Goal: Task Accomplishment & Management: Manage account settings

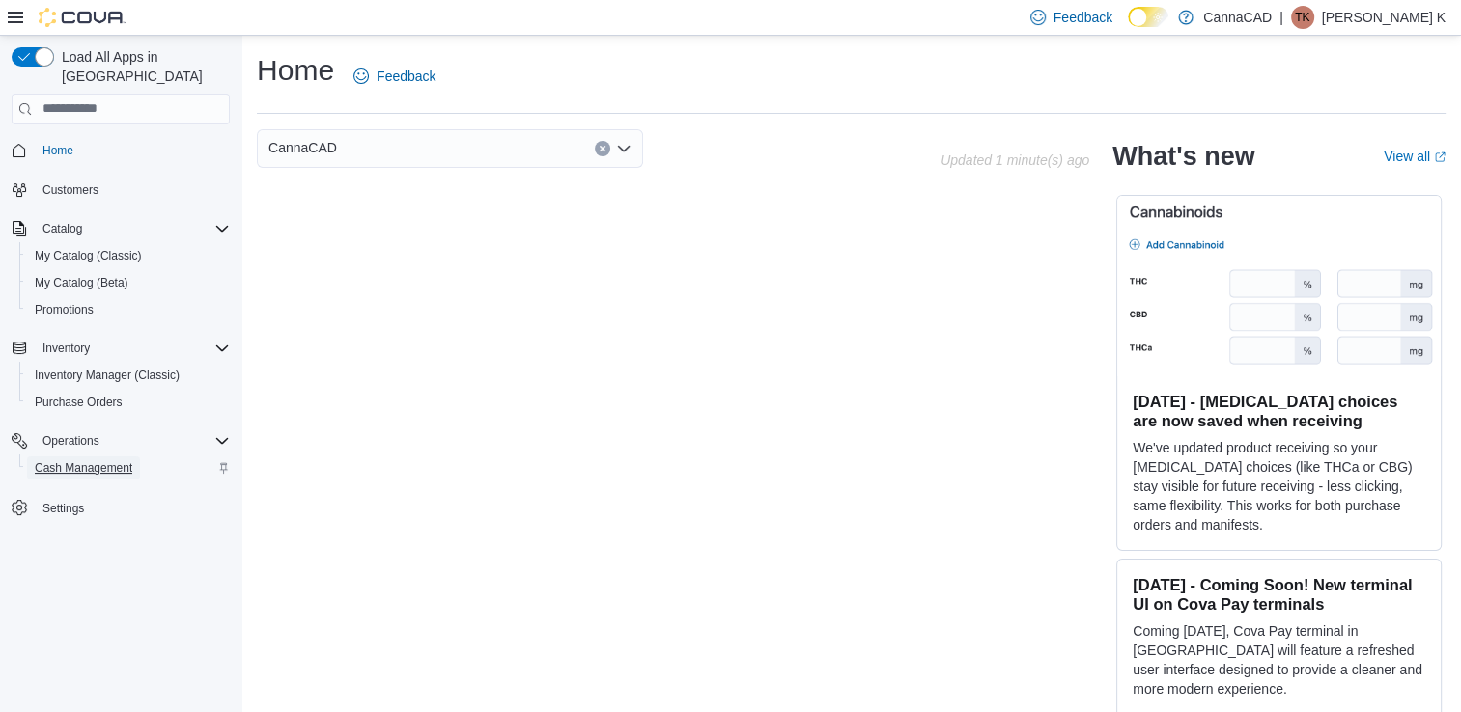
click at [87, 461] on span "Cash Management" at bounding box center [84, 468] width 98 height 15
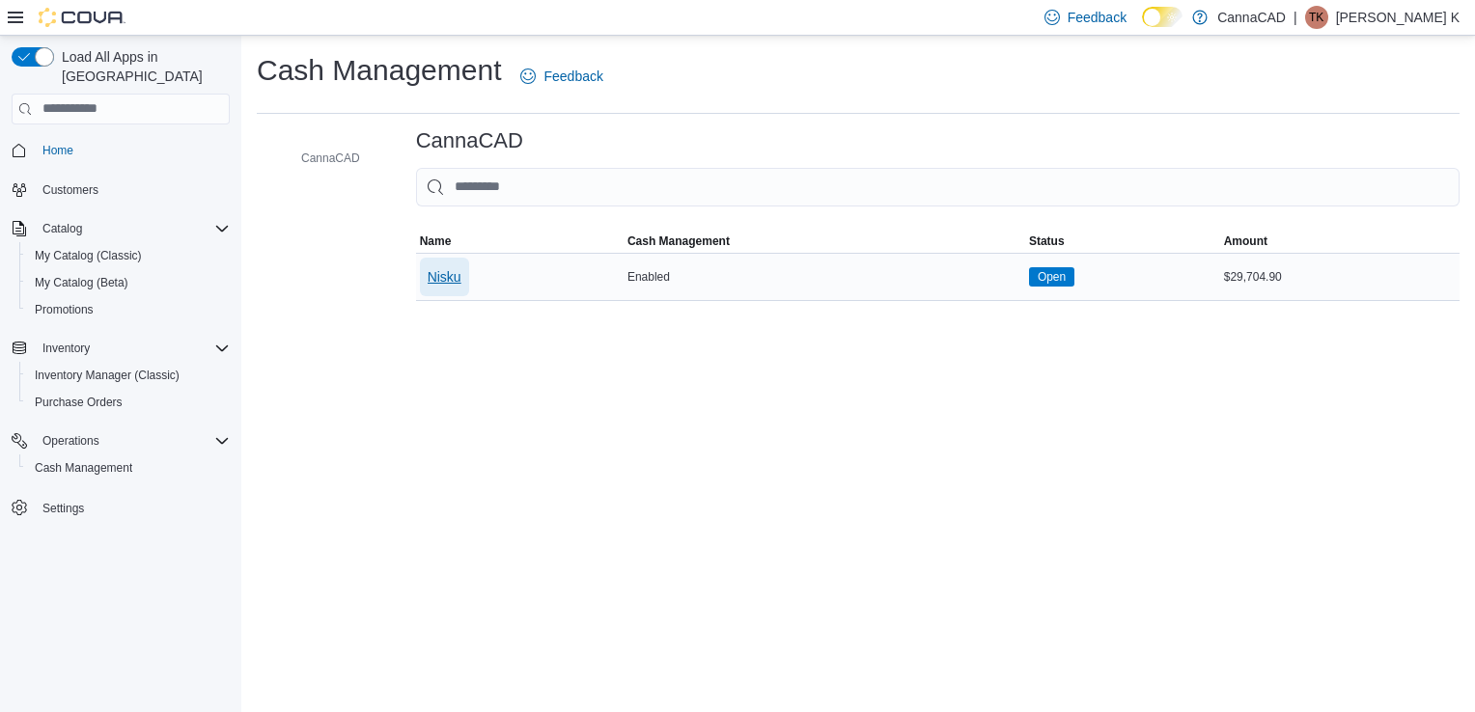
click at [435, 278] on span "Nisku" at bounding box center [445, 276] width 34 height 19
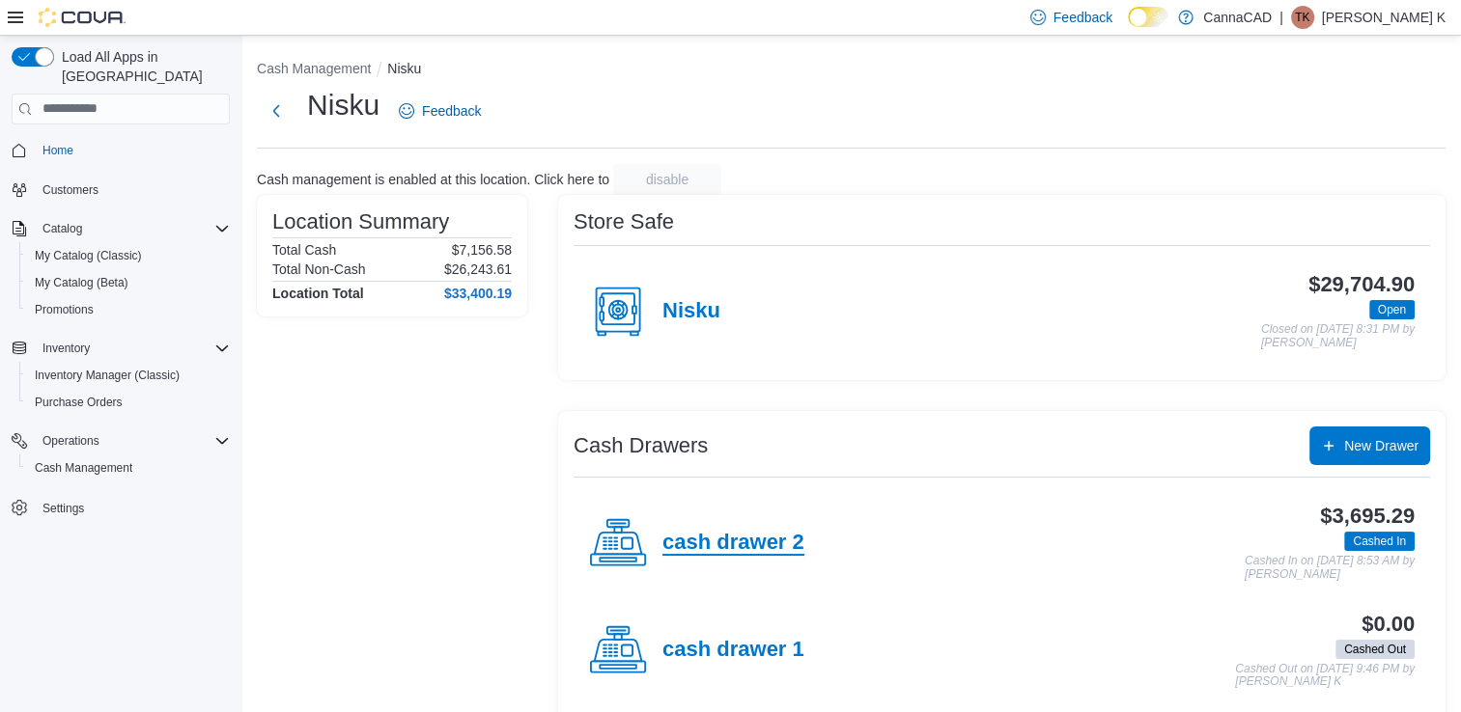
click at [767, 544] on h4 "cash drawer 2" at bounding box center [733, 543] width 142 height 25
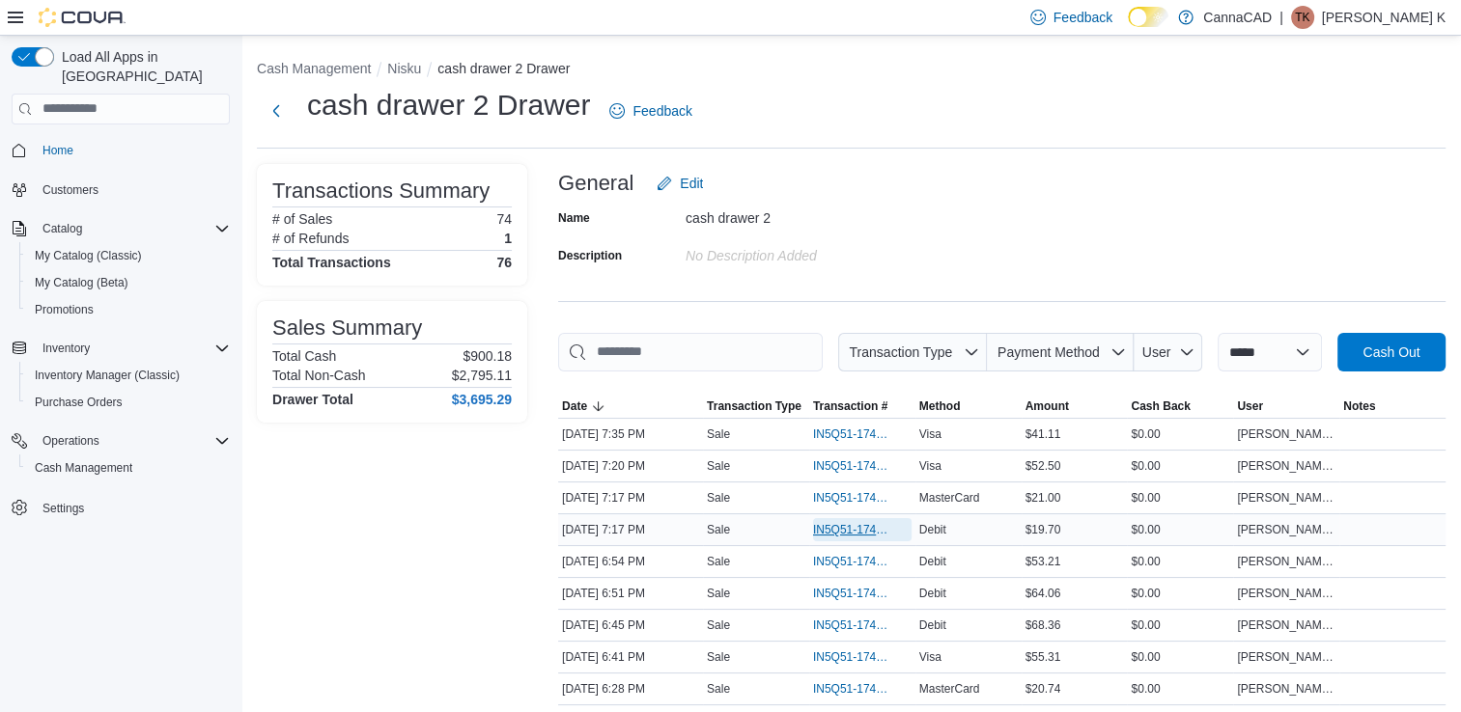
click at [859, 527] on span "IN5Q51-174108" at bounding box center [852, 529] width 79 height 15
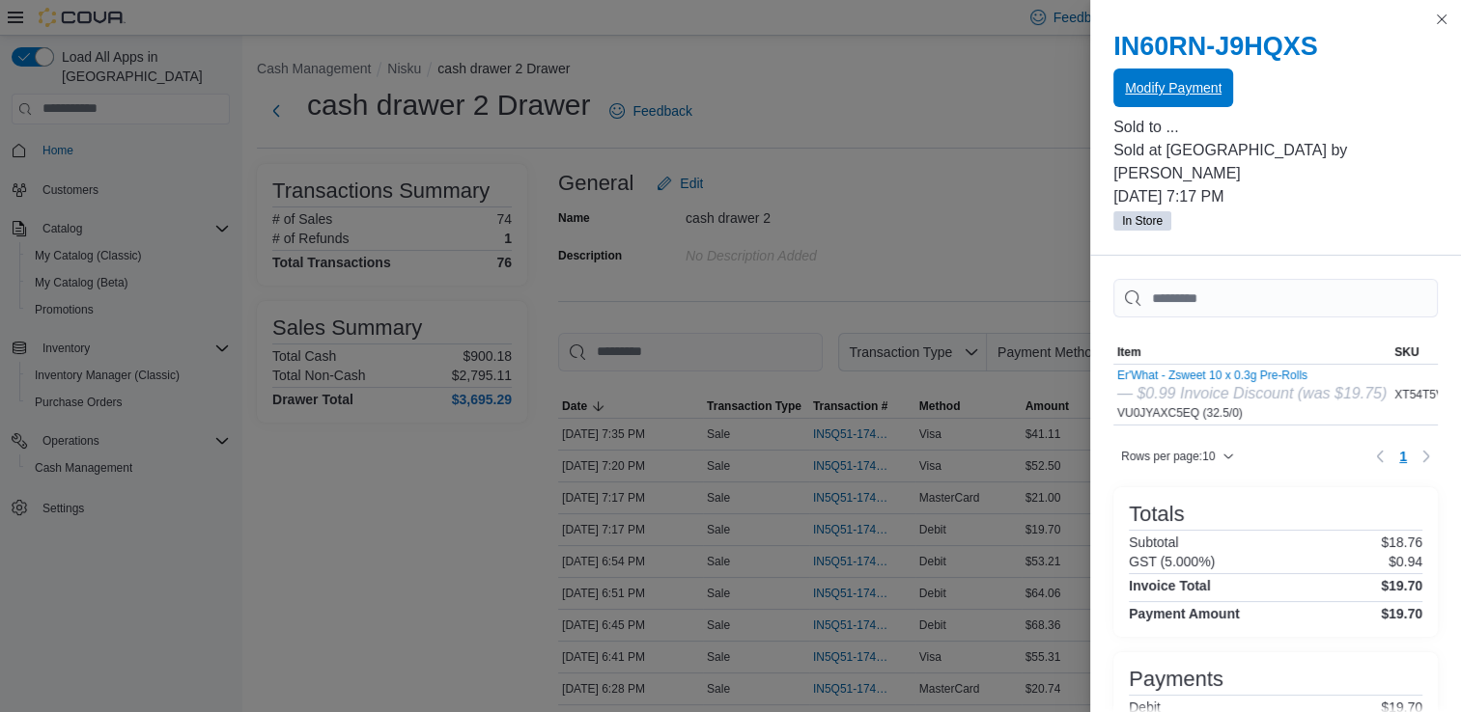
click at [1181, 91] on span "Modify Payment" at bounding box center [1173, 87] width 97 height 19
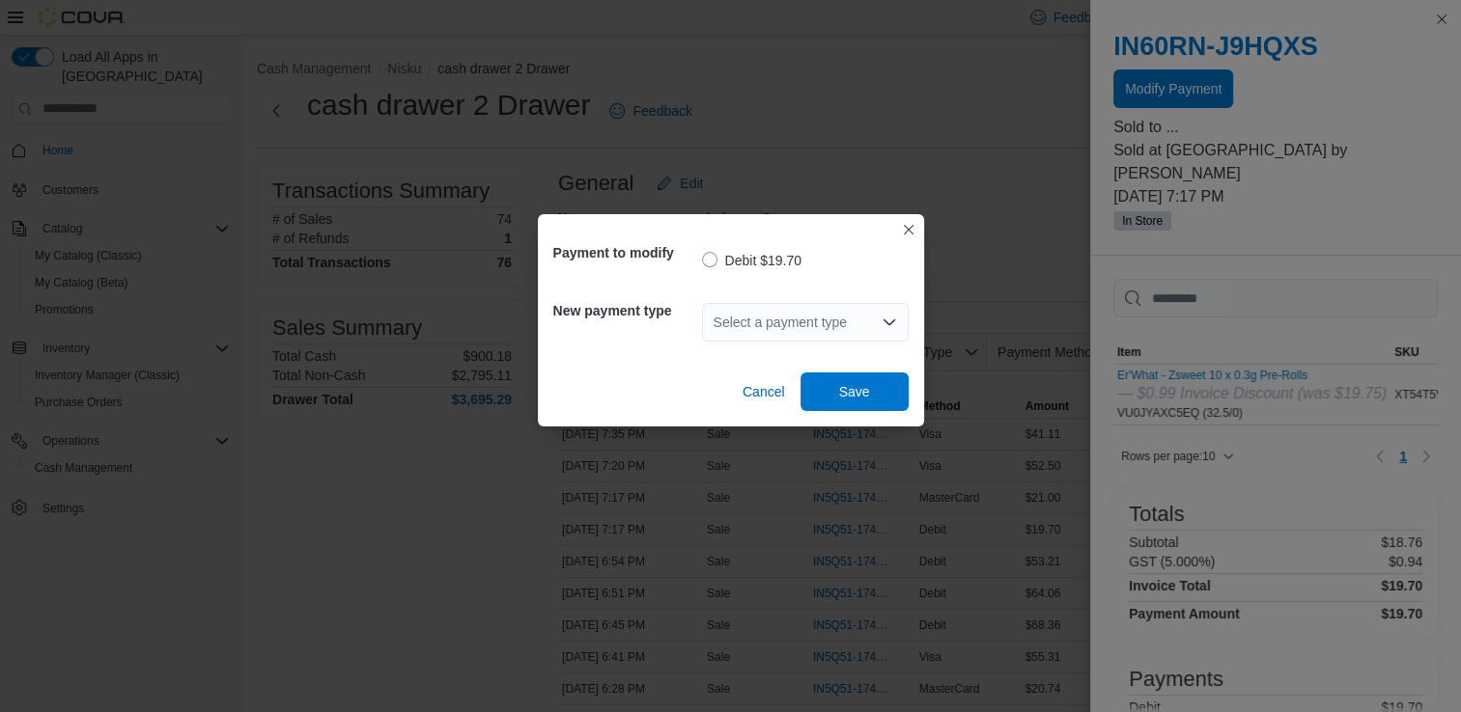
click at [888, 330] on div "Select a payment type" at bounding box center [805, 322] width 207 height 39
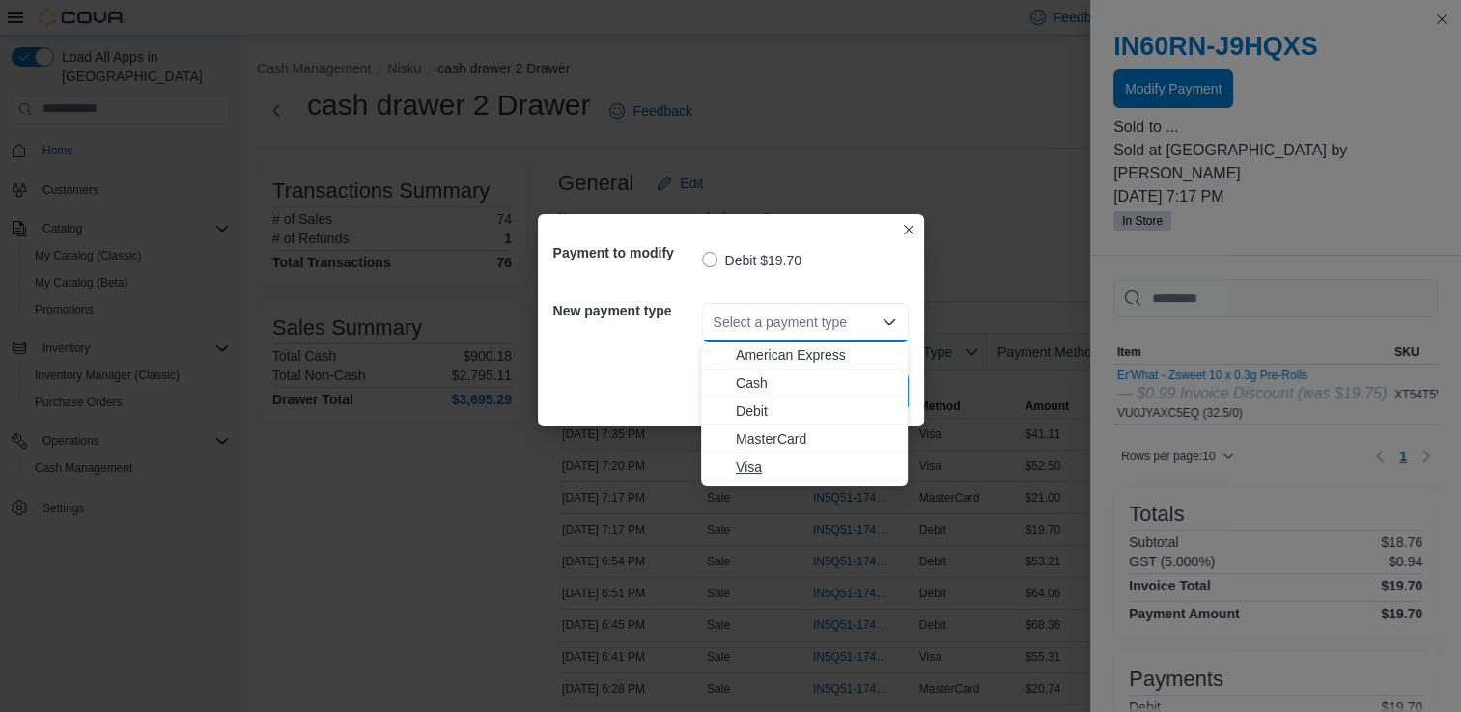
click at [756, 466] on span "Visa" at bounding box center [816, 467] width 160 height 19
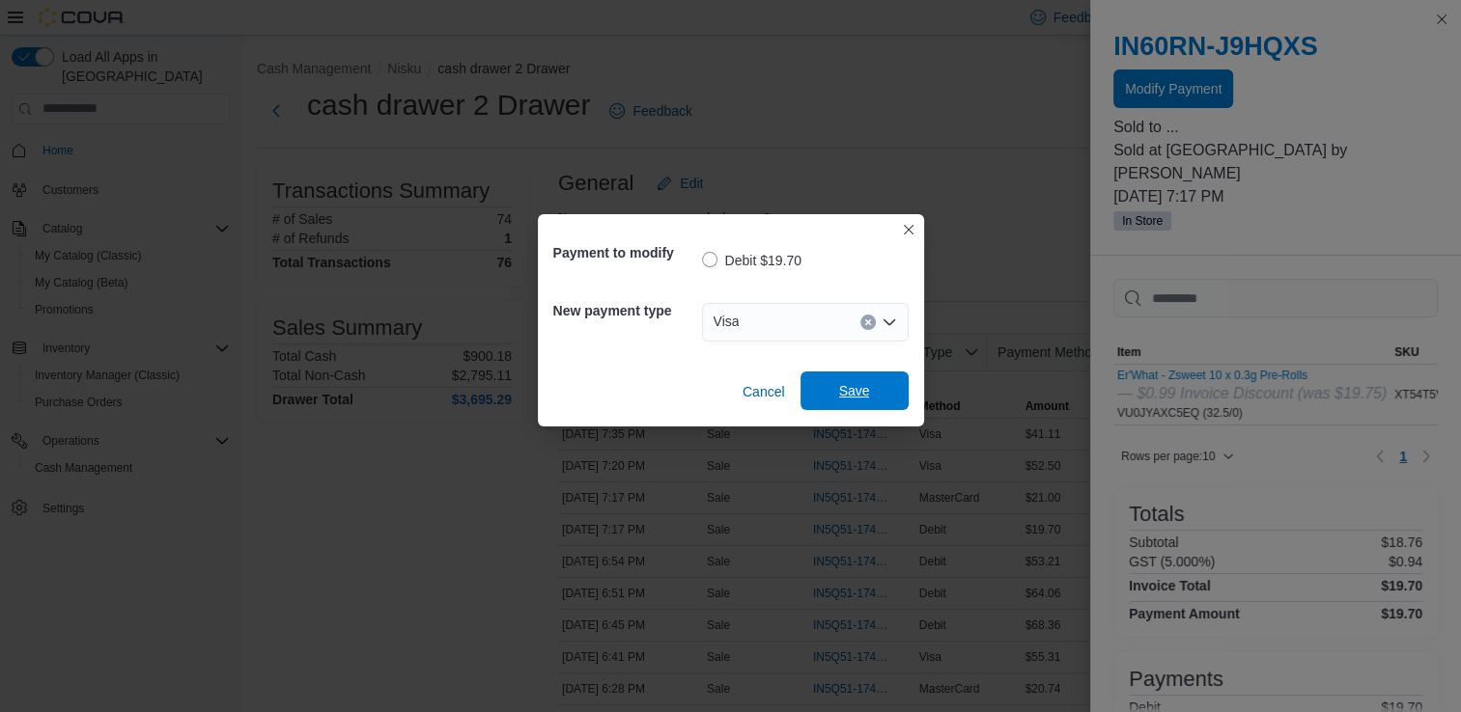
click at [873, 390] on span "Save" at bounding box center [854, 391] width 85 height 39
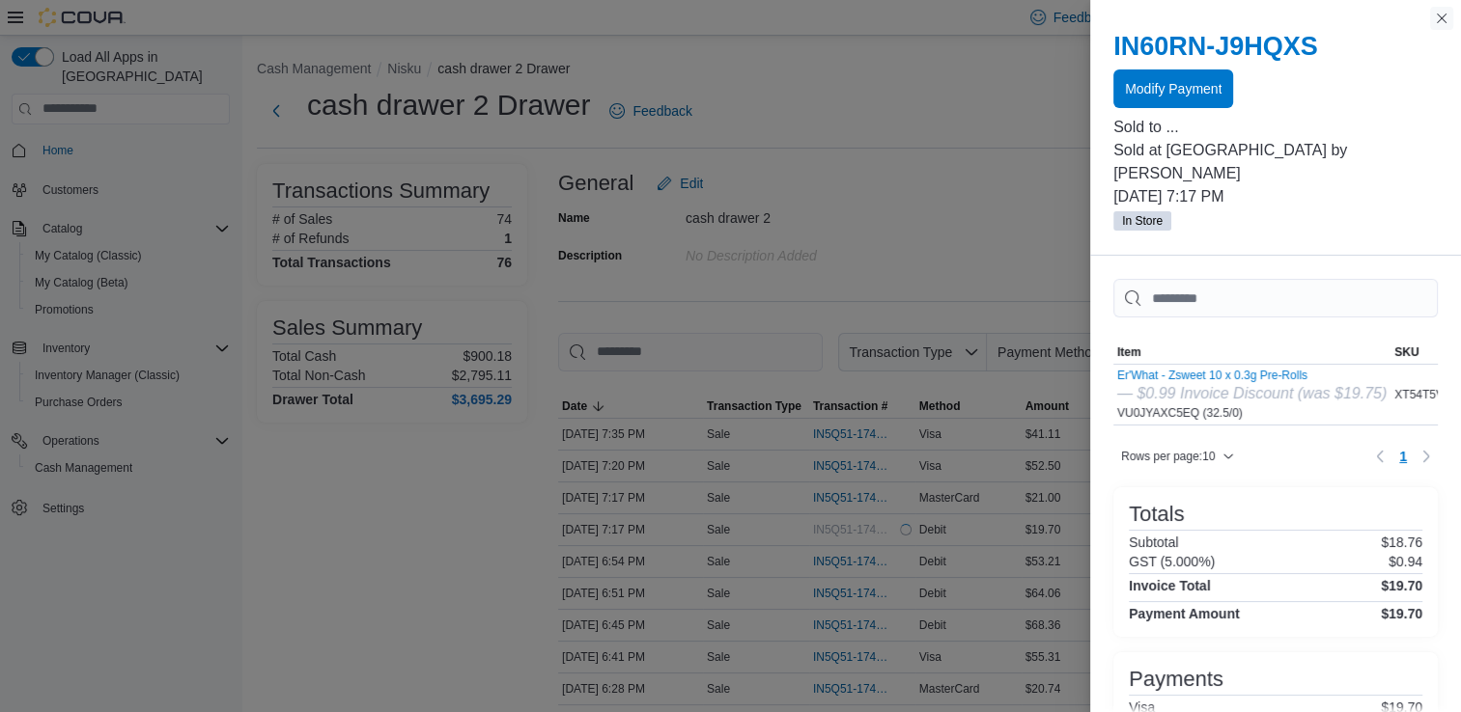
click at [1438, 19] on button "Close this dialog" at bounding box center [1441, 18] width 23 height 23
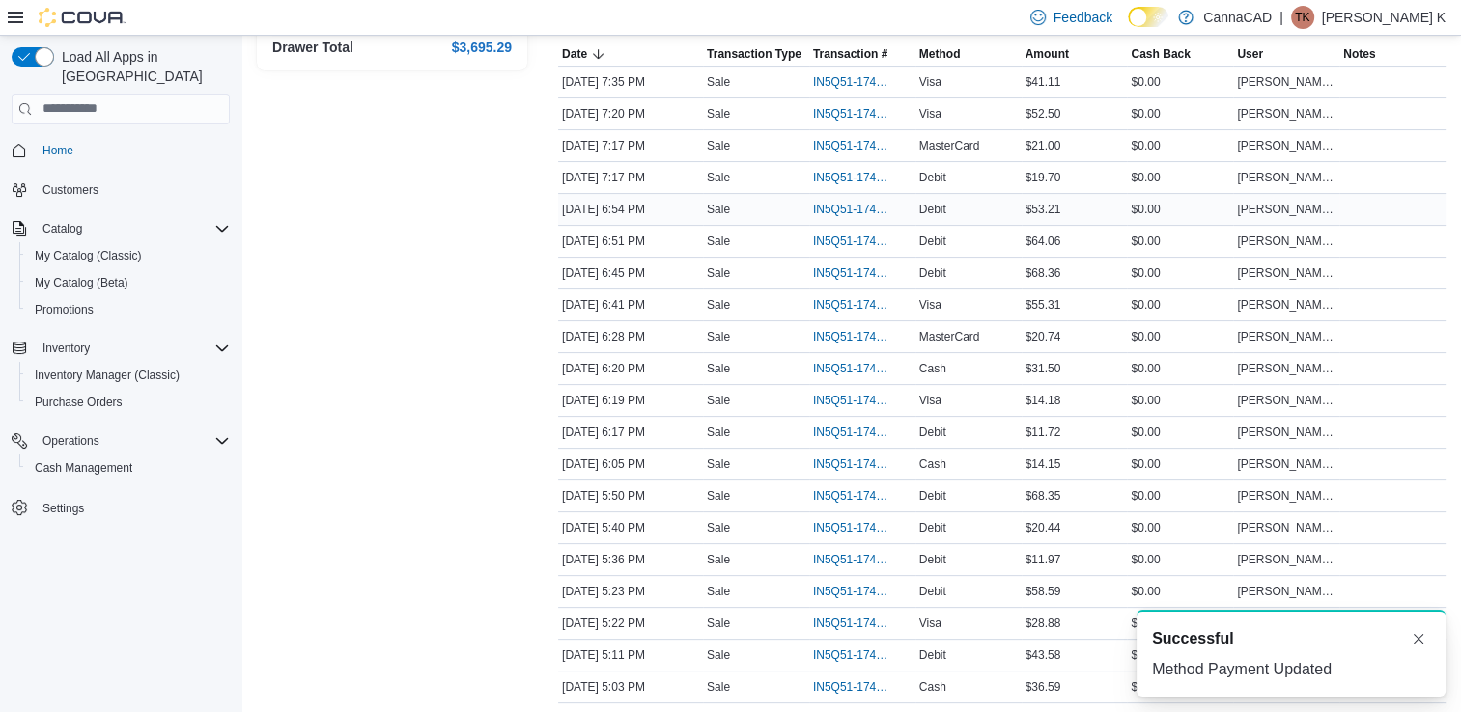
scroll to position [386, 0]
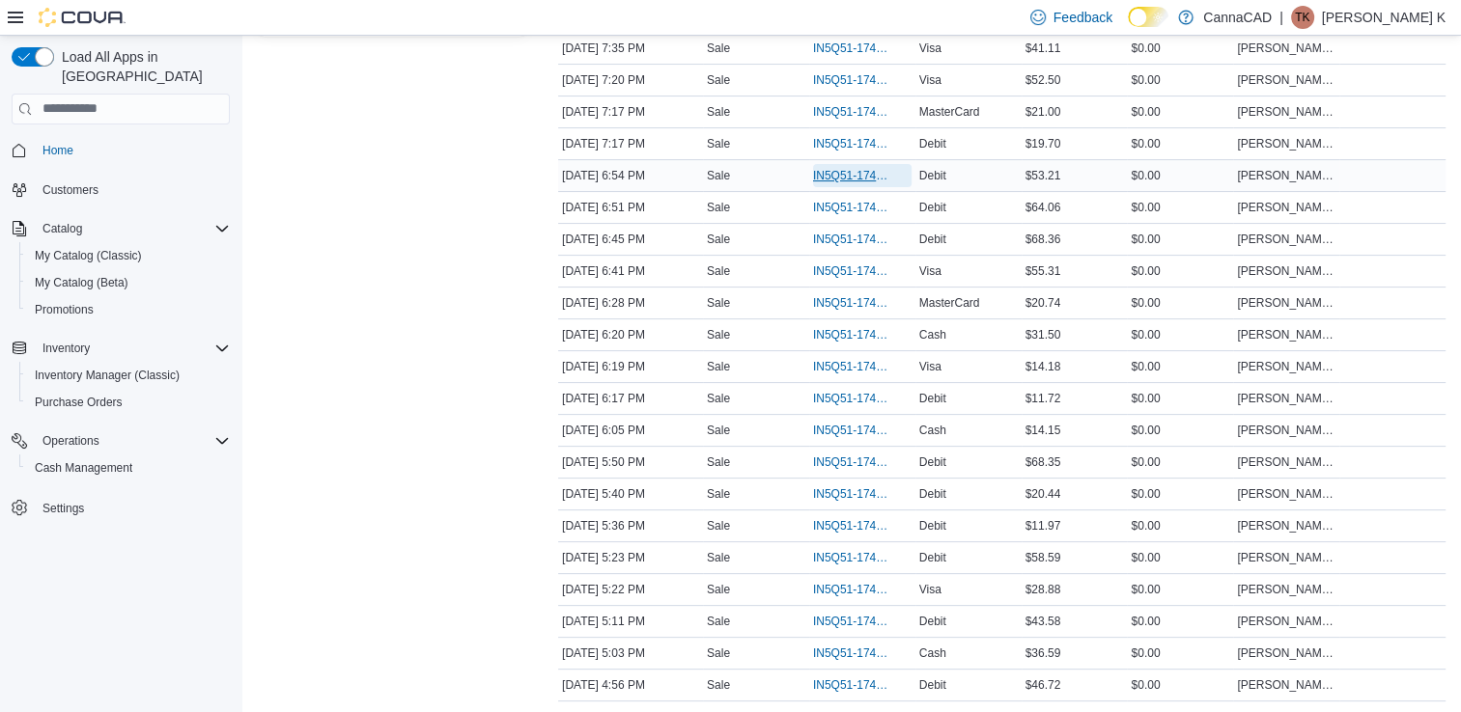
click at [845, 176] on span "IN5Q51-174107" at bounding box center [852, 175] width 79 height 15
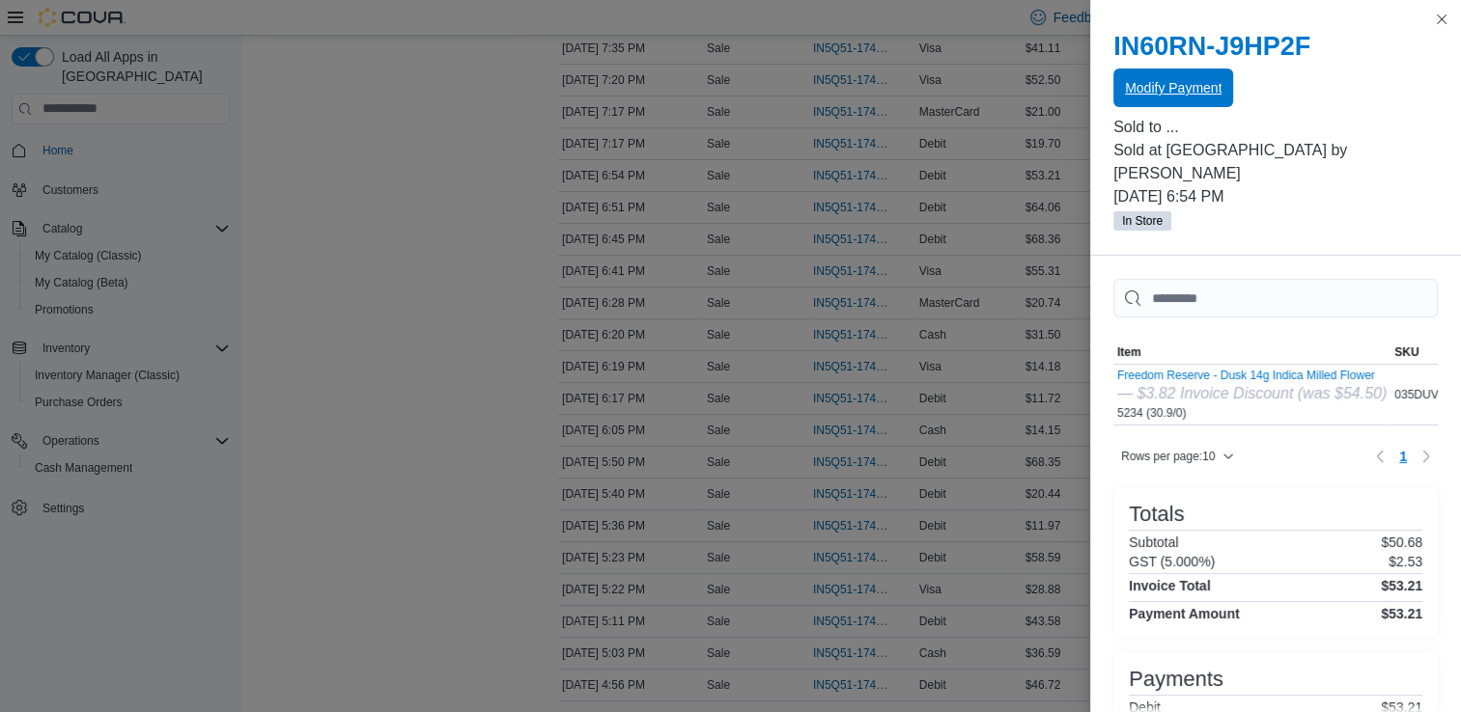
click at [1179, 85] on span "Modify Payment" at bounding box center [1173, 87] width 97 height 19
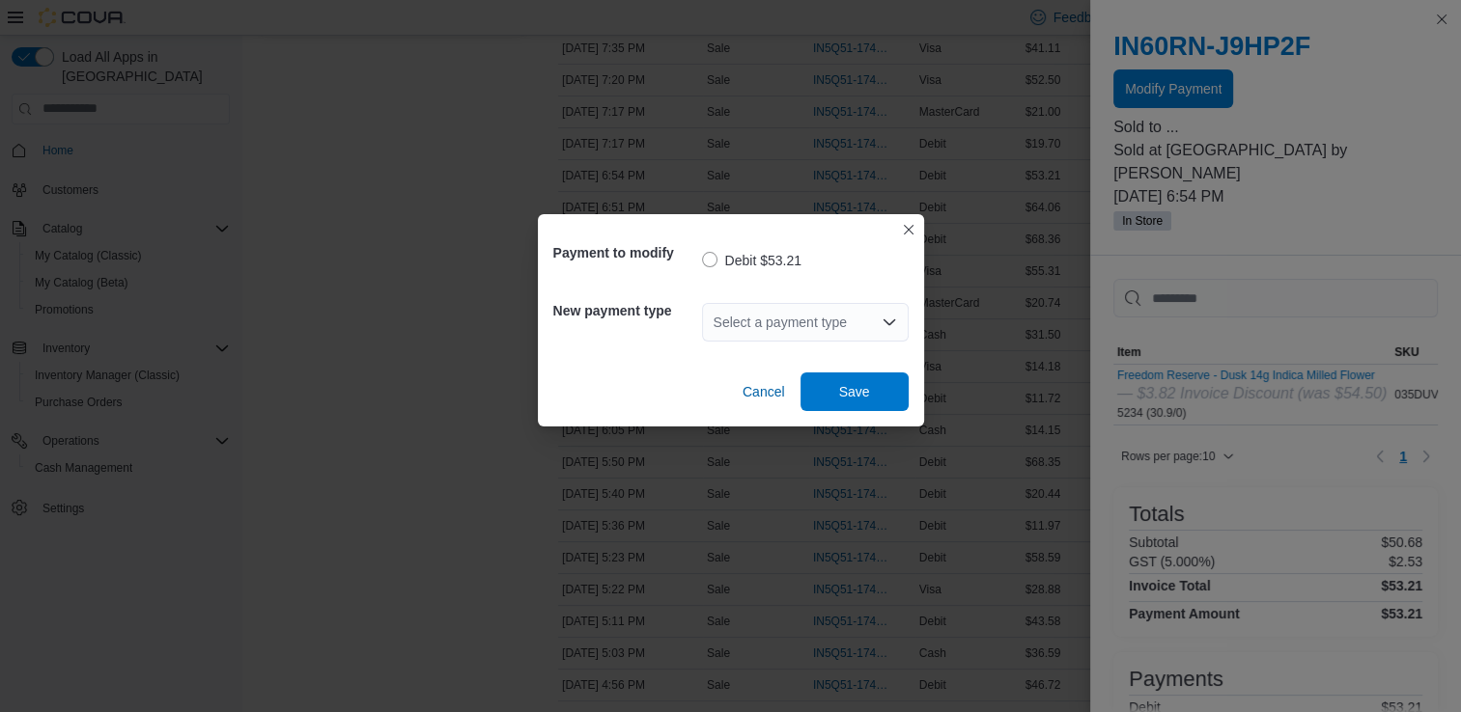
click at [829, 326] on div "Select a payment type" at bounding box center [805, 322] width 207 height 39
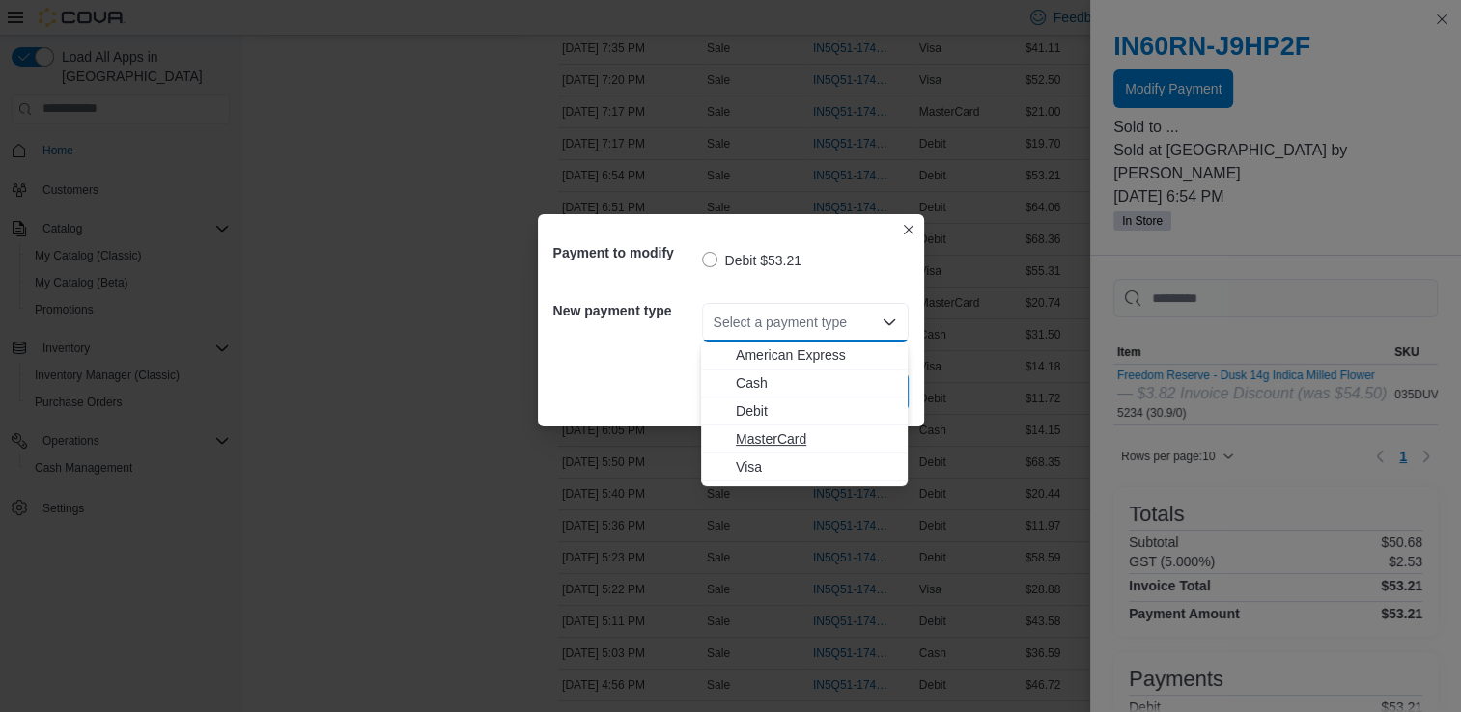
click at [807, 438] on span "MasterCard" at bounding box center [816, 439] width 160 height 19
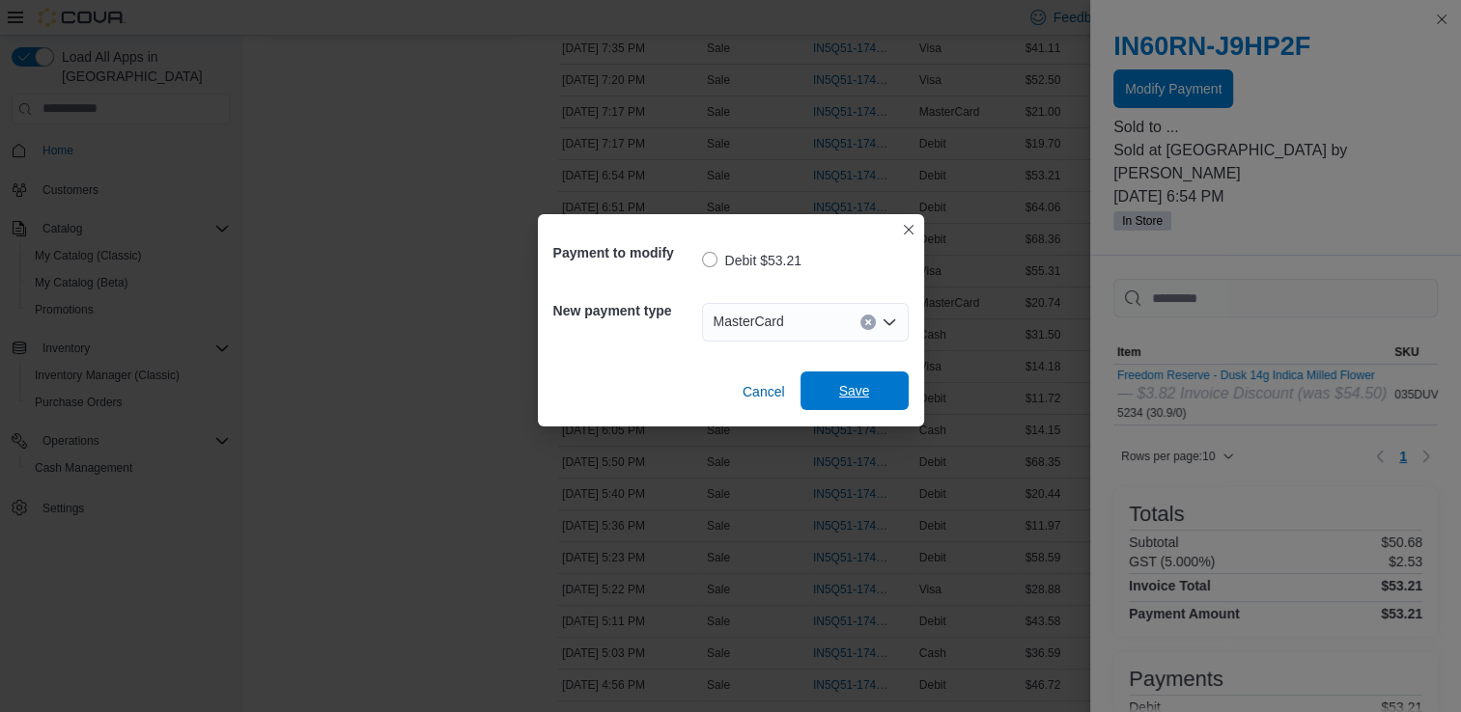
click at [865, 398] on span "Save" at bounding box center [854, 390] width 31 height 19
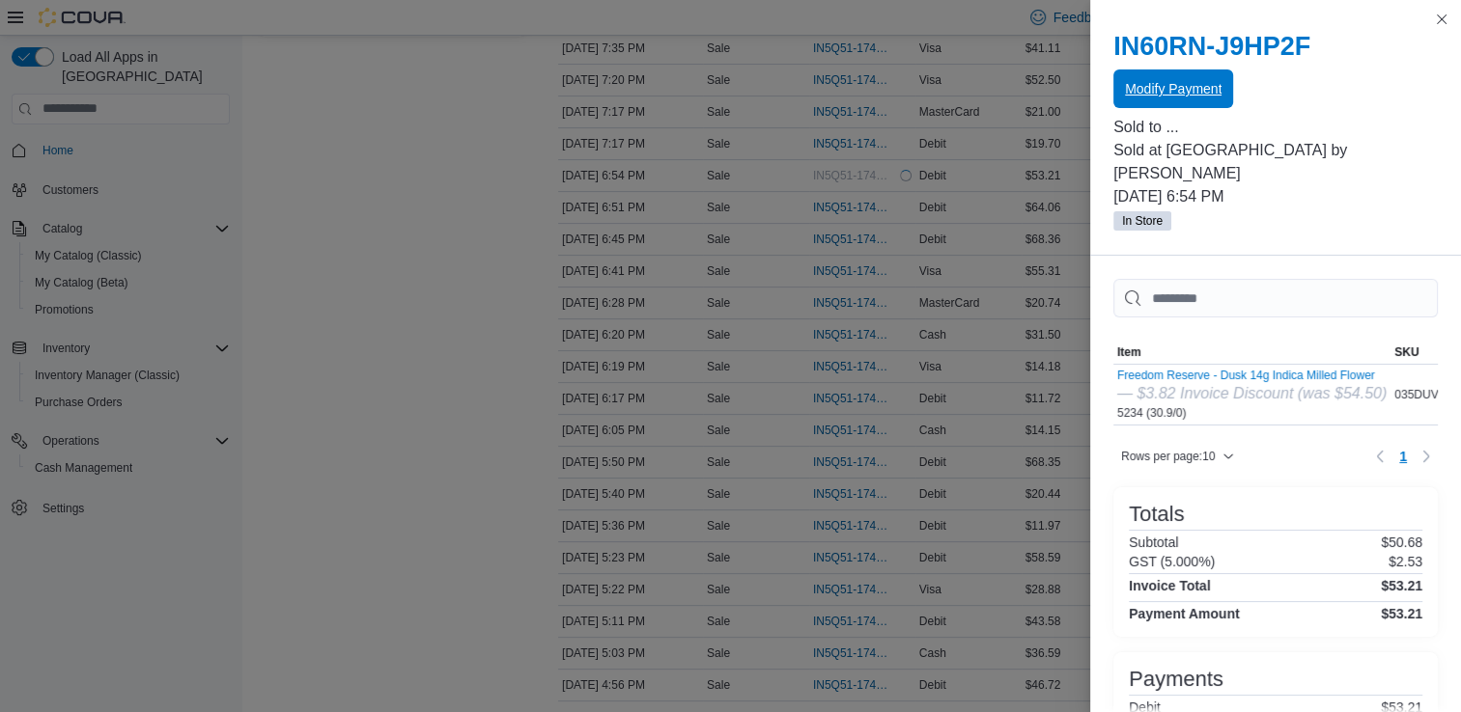
scroll to position [0, 0]
click at [1439, 23] on button "Close this dialog" at bounding box center [1441, 18] width 23 height 23
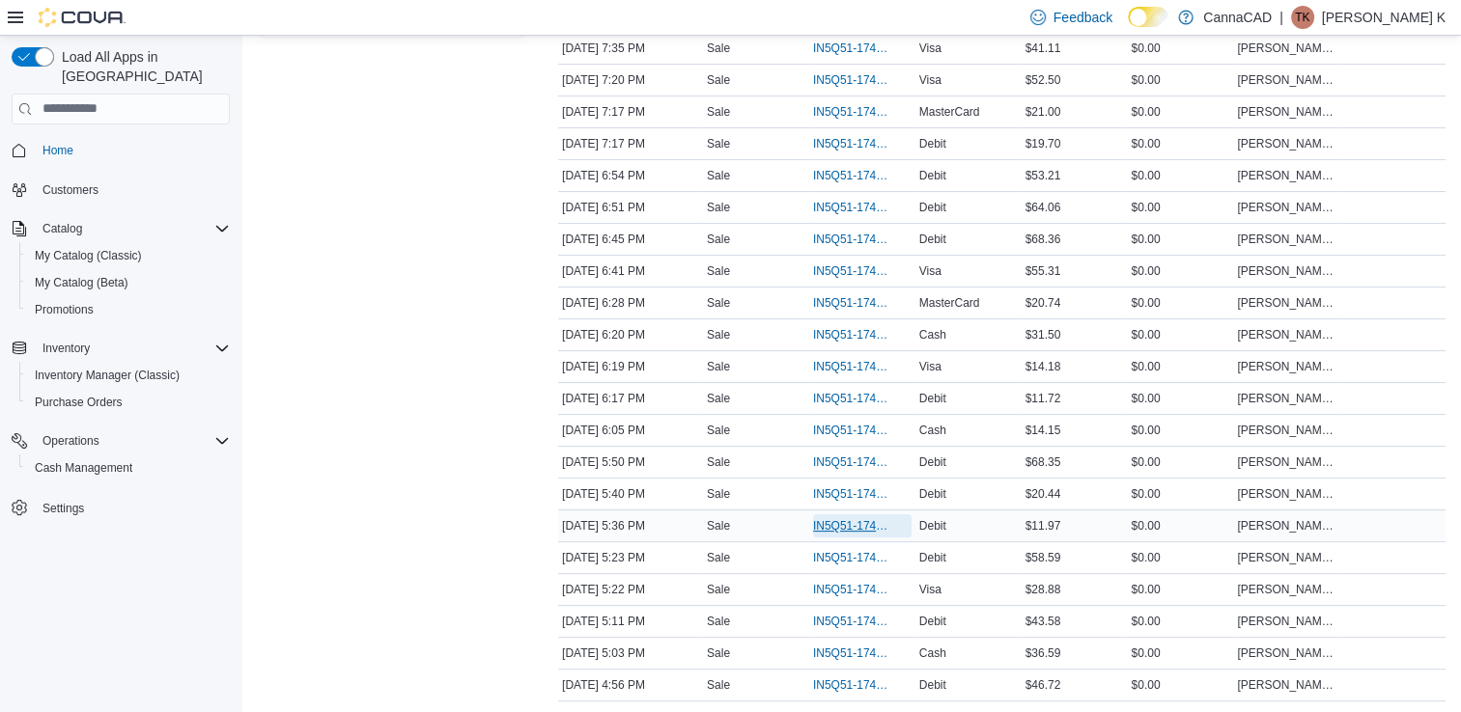
click at [846, 521] on span "IN5Q51-174096" at bounding box center [852, 525] width 79 height 15
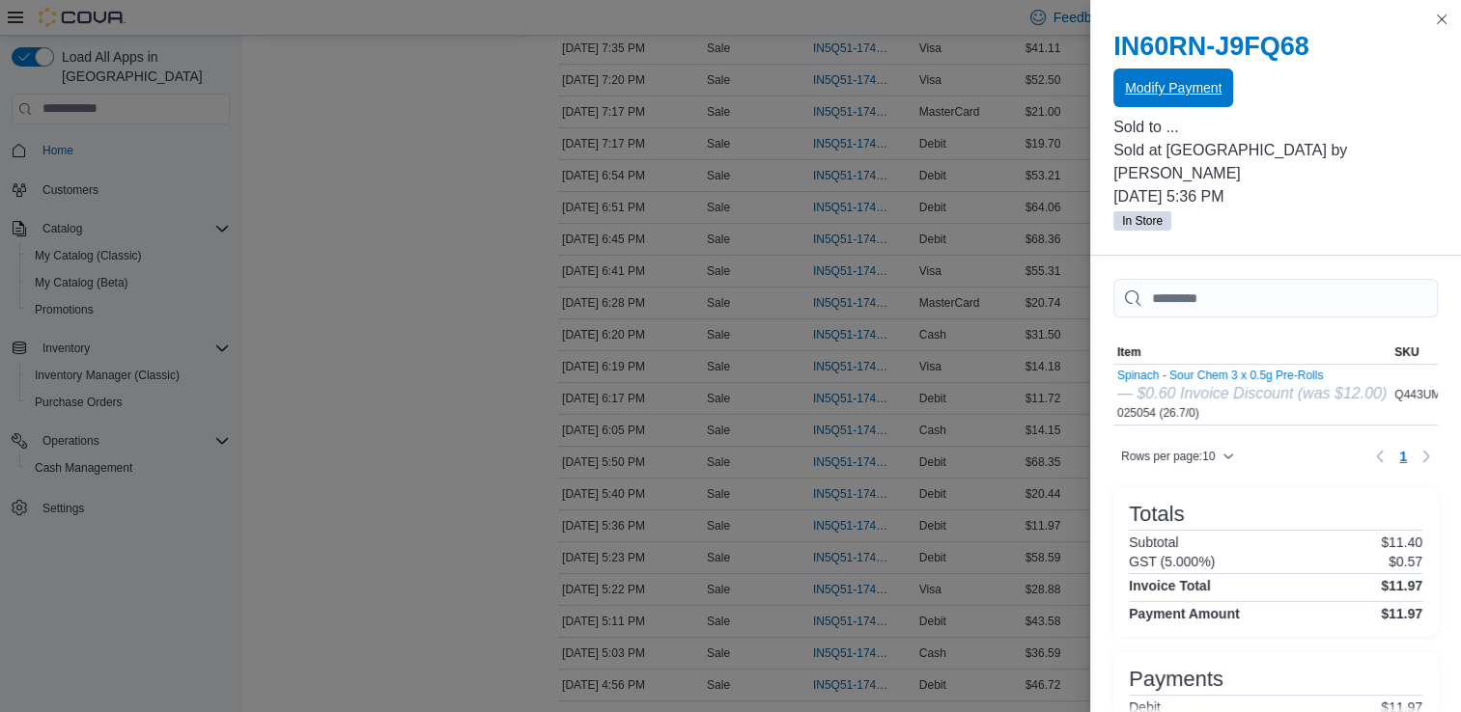
click at [1178, 86] on span "Modify Payment" at bounding box center [1173, 87] width 97 height 19
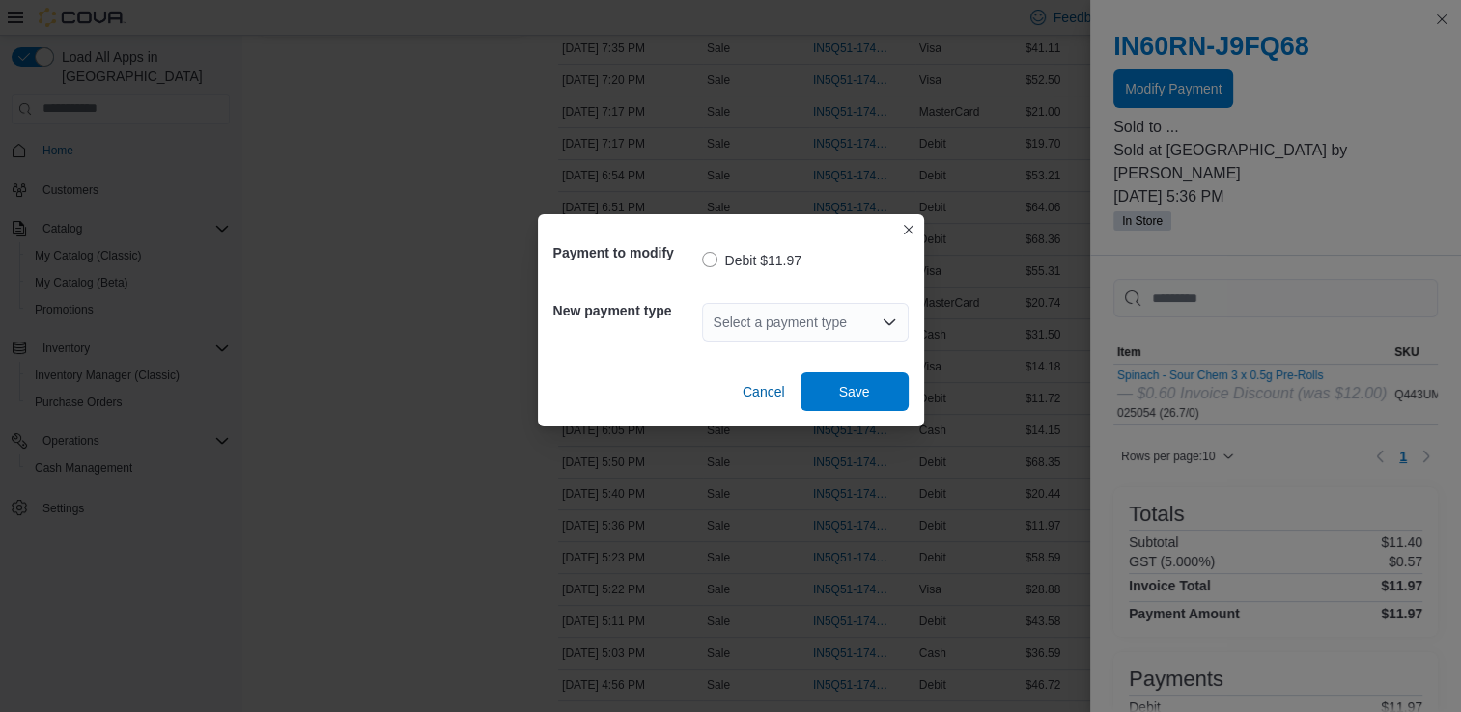
click at [884, 319] on icon "Open list of options" at bounding box center [888, 322] width 15 height 15
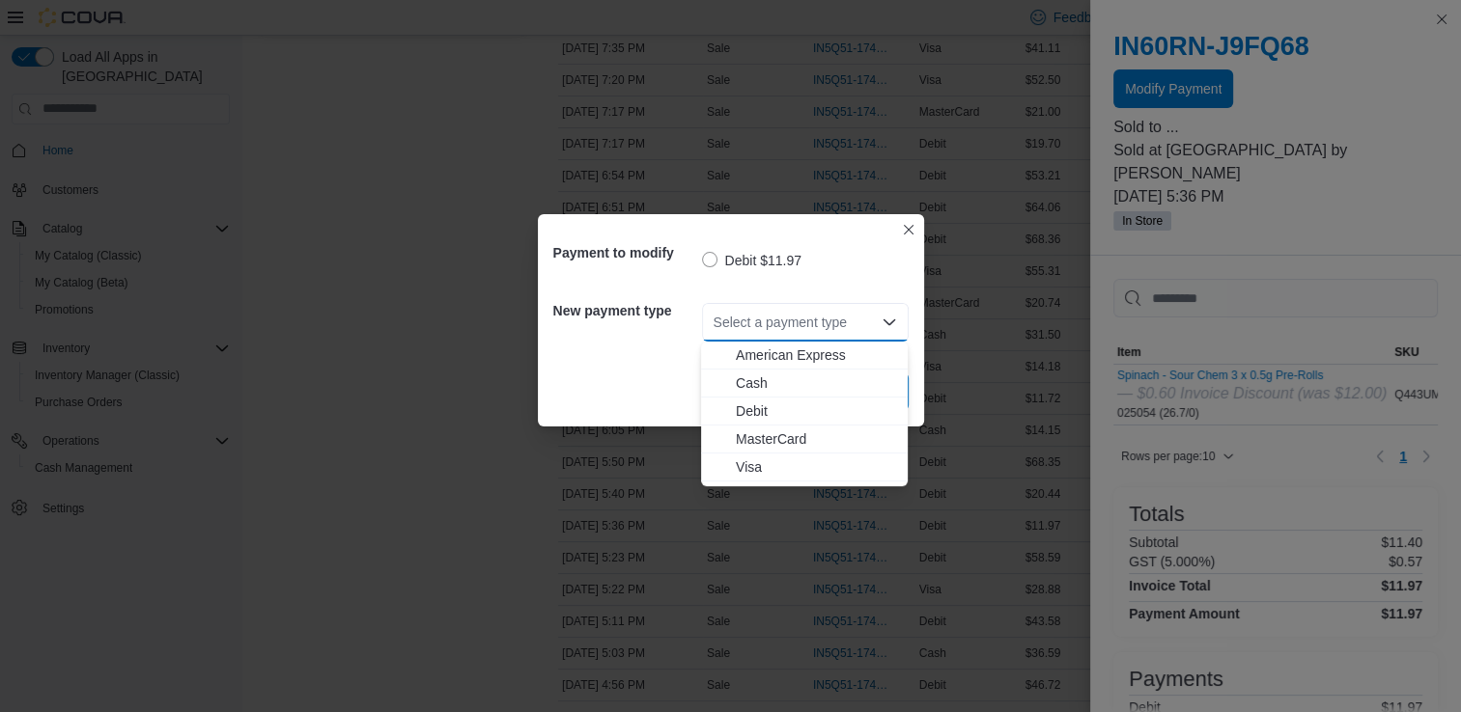
click at [809, 437] on span "MasterCard" at bounding box center [816, 439] width 160 height 19
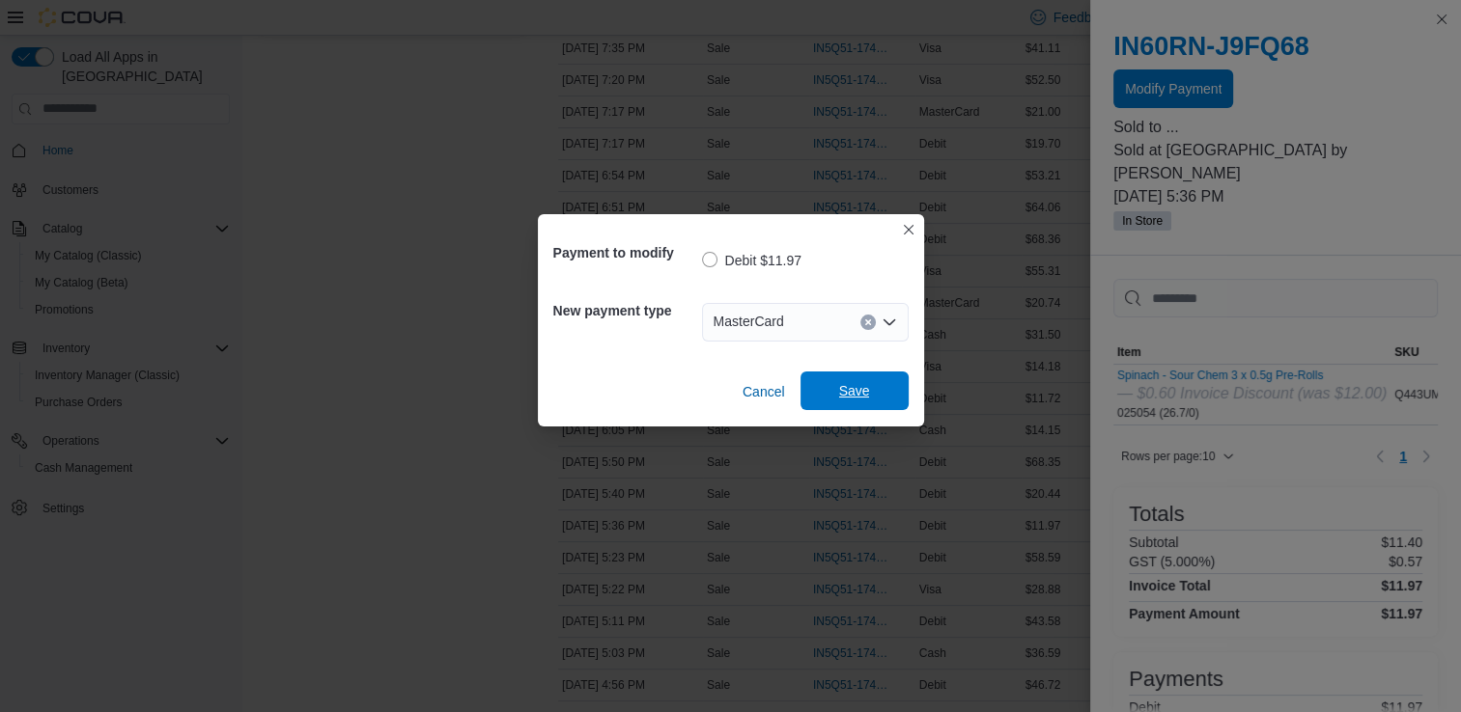
click at [874, 400] on span "Save" at bounding box center [854, 391] width 85 height 39
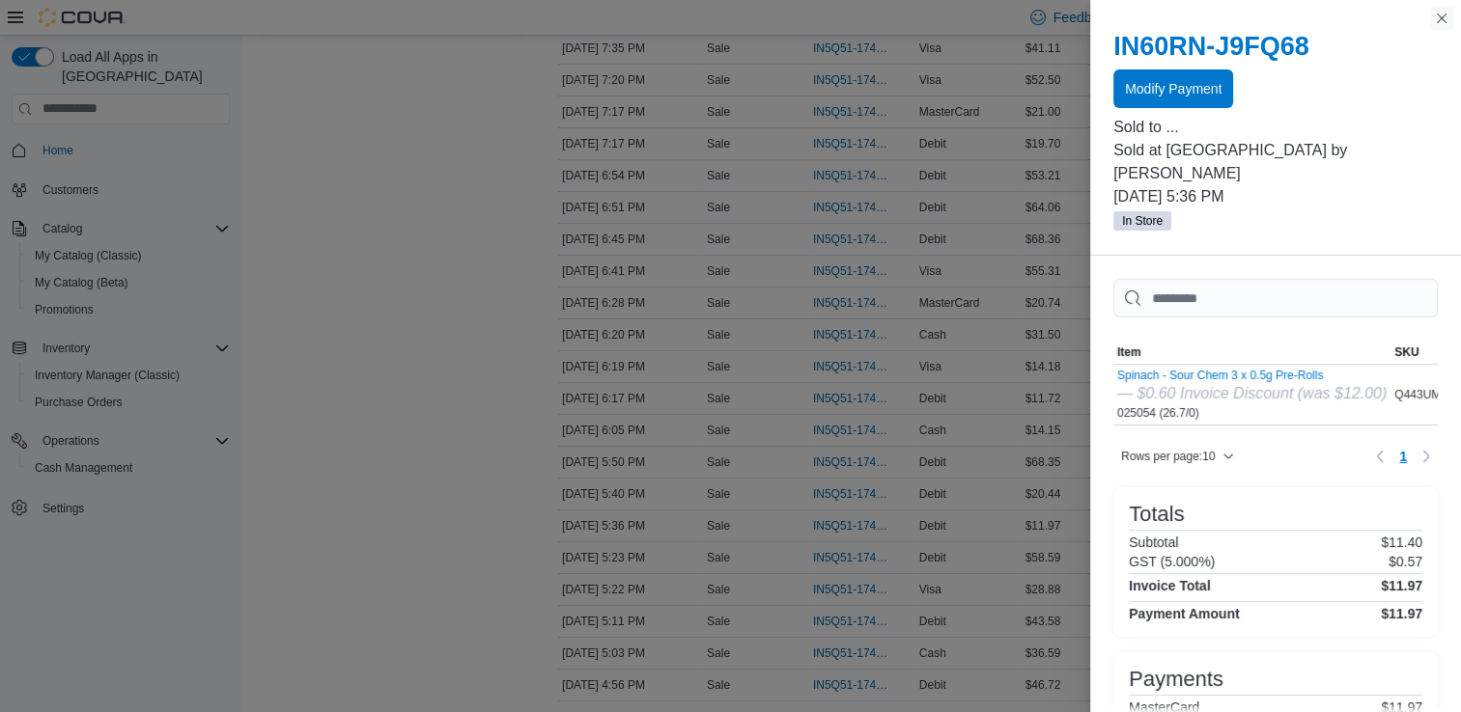
click at [1444, 19] on button "Close this dialog" at bounding box center [1441, 18] width 23 height 23
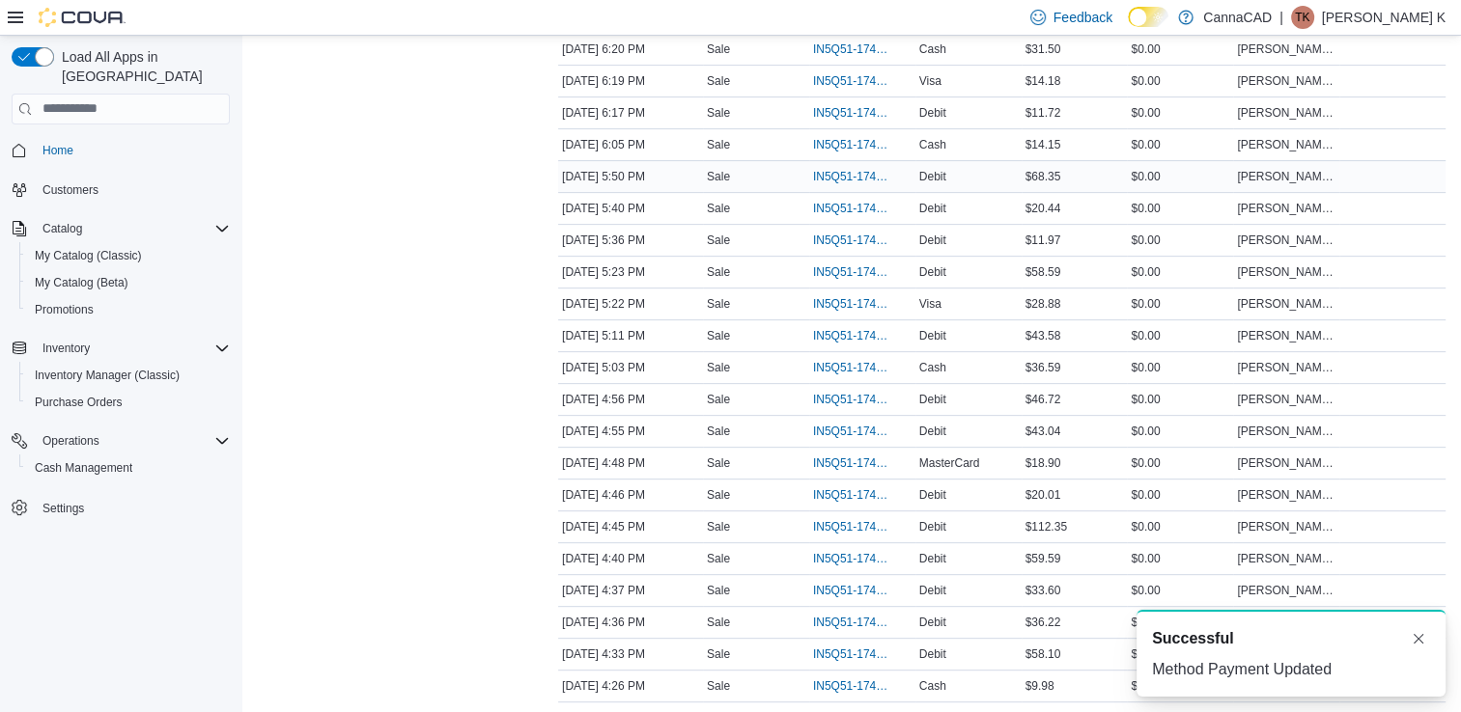
scroll to position [676, 0]
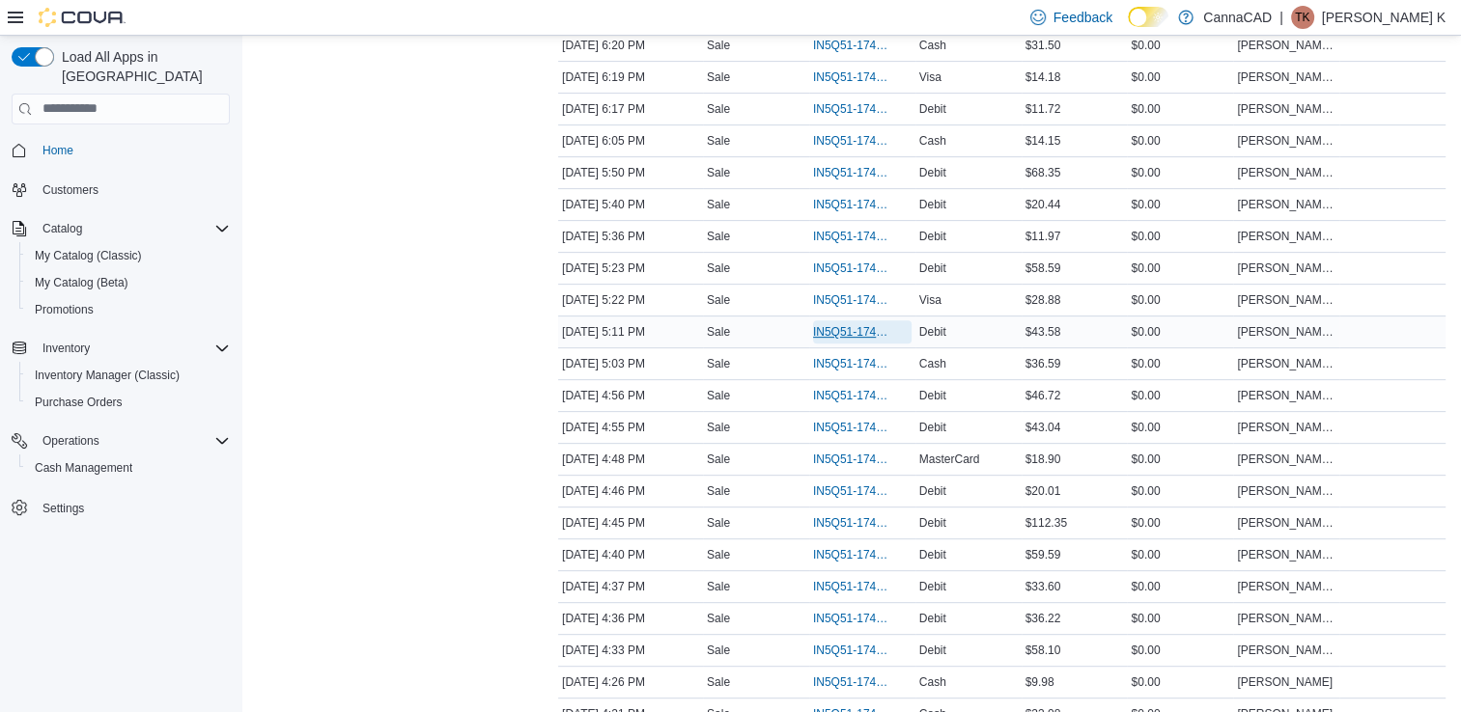
click at [859, 331] on span "IN5Q51-174093" at bounding box center [852, 331] width 79 height 15
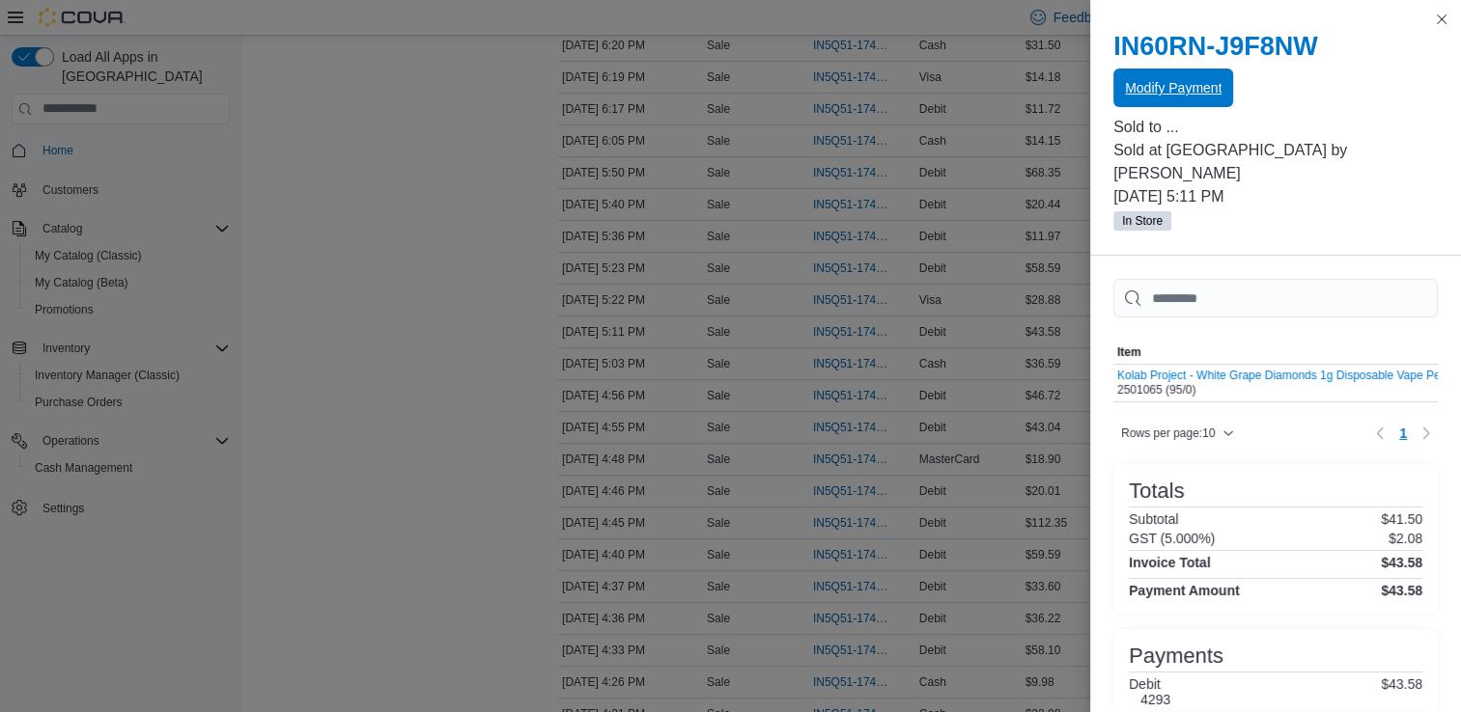
click at [1147, 93] on span "Modify Payment" at bounding box center [1173, 87] width 97 height 19
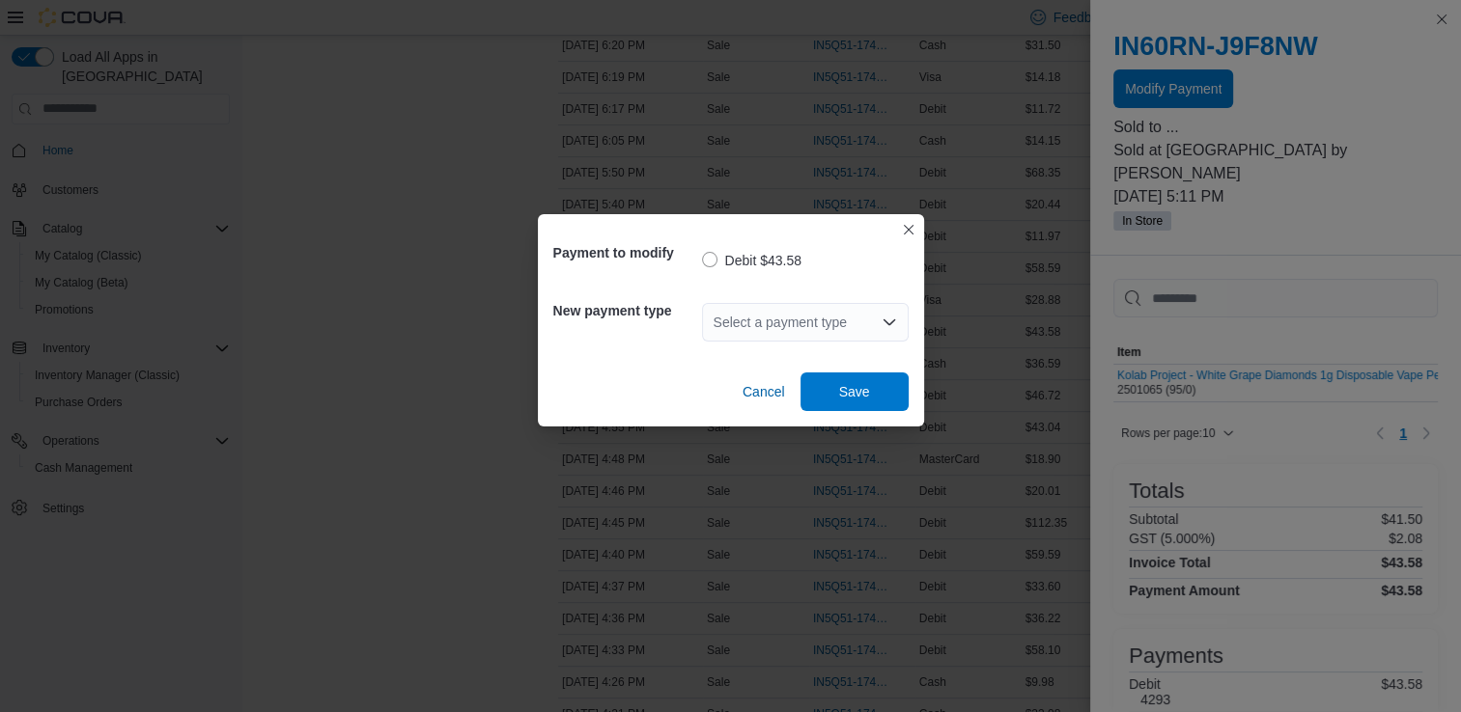
click at [865, 322] on div "Select a payment type" at bounding box center [805, 322] width 207 height 39
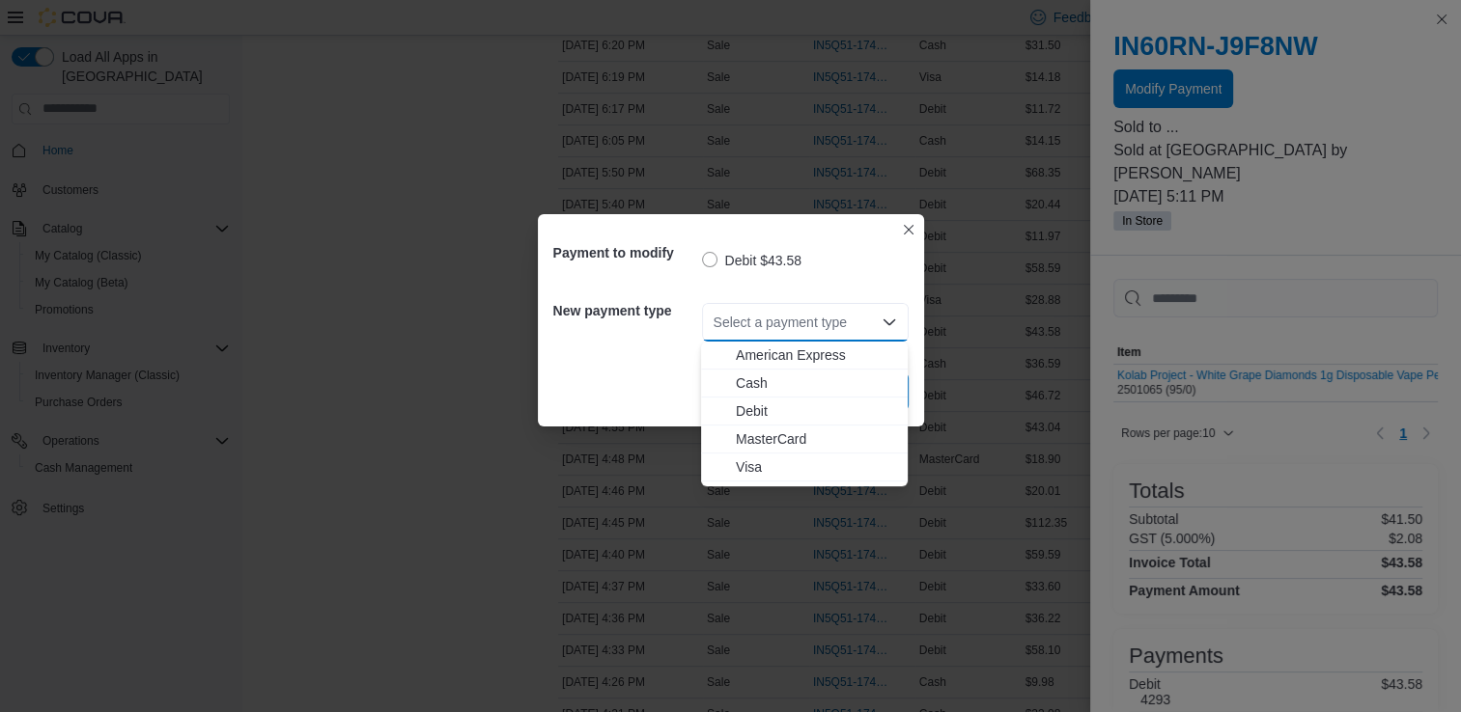
drag, startPoint x: 809, startPoint y: 473, endPoint x: 834, endPoint y: 461, distance: 27.6
click at [811, 473] on span "Visa" at bounding box center [816, 467] width 160 height 19
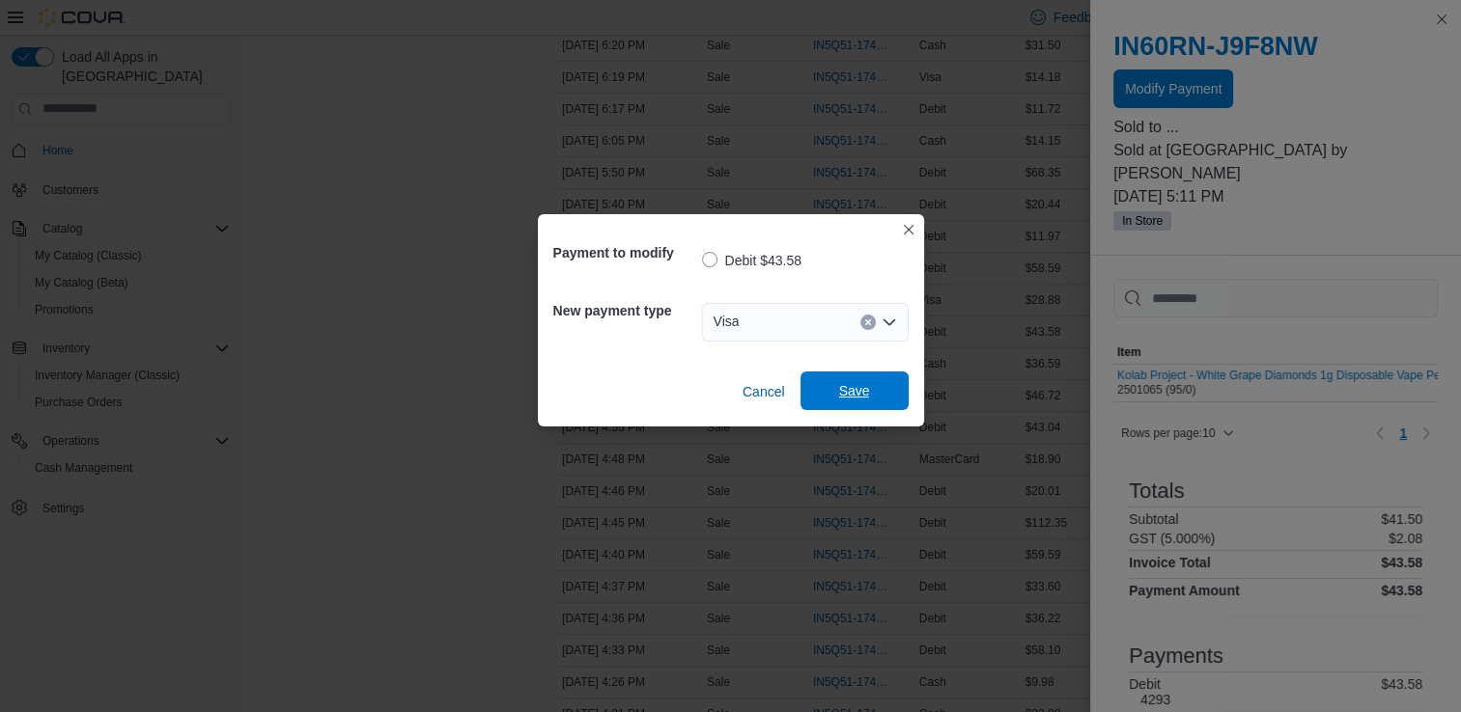
click at [858, 385] on span "Save" at bounding box center [854, 390] width 31 height 19
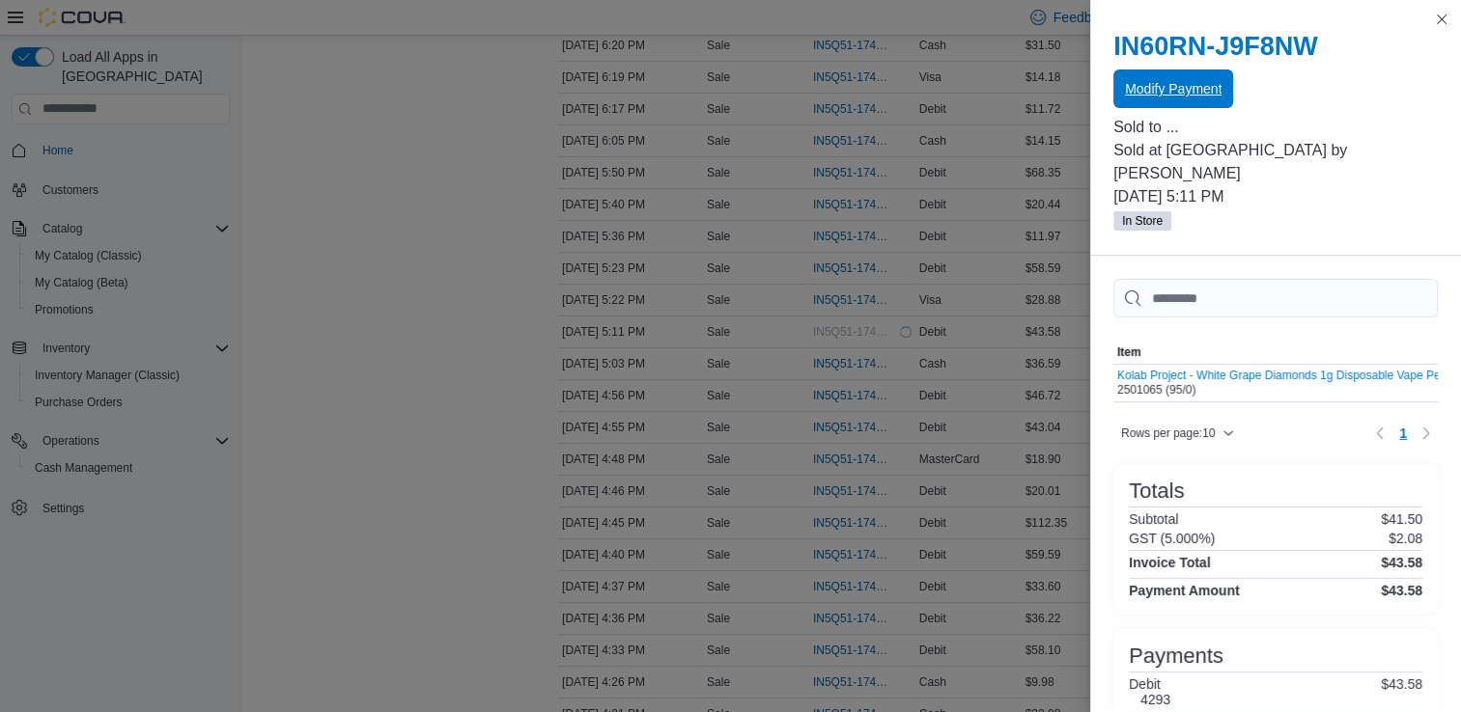
scroll to position [0, 0]
click at [1440, 16] on button "Close this dialog" at bounding box center [1441, 18] width 23 height 23
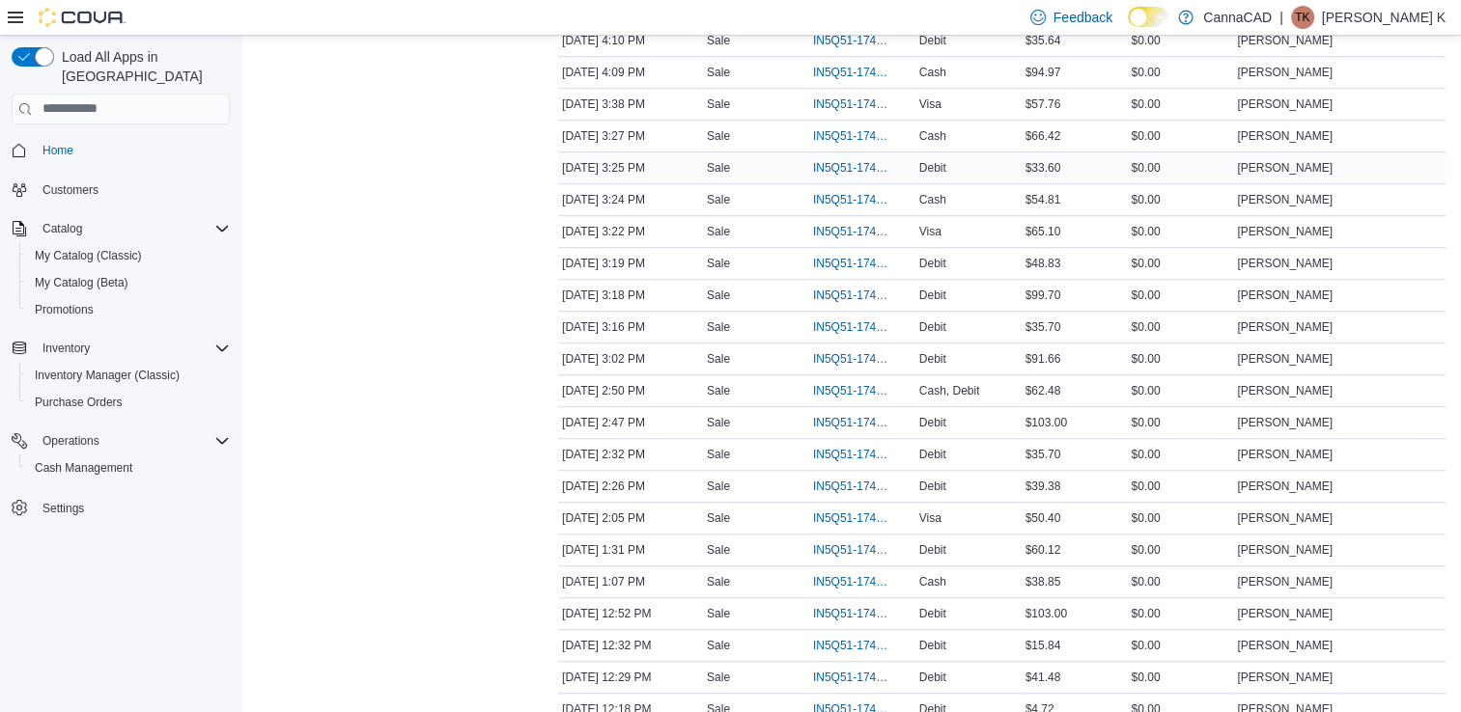
scroll to position [1448, 0]
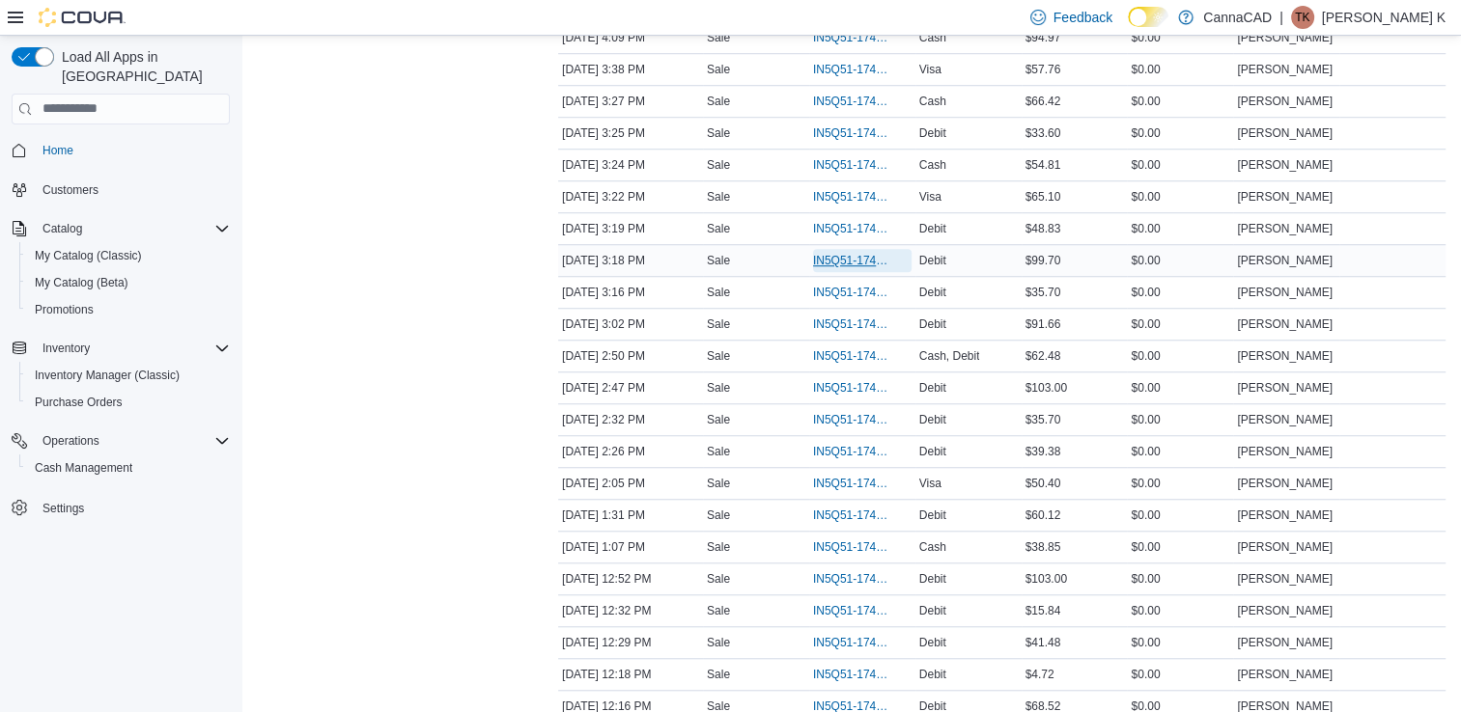
click at [853, 253] on span "IN5Q51-174071" at bounding box center [852, 260] width 79 height 15
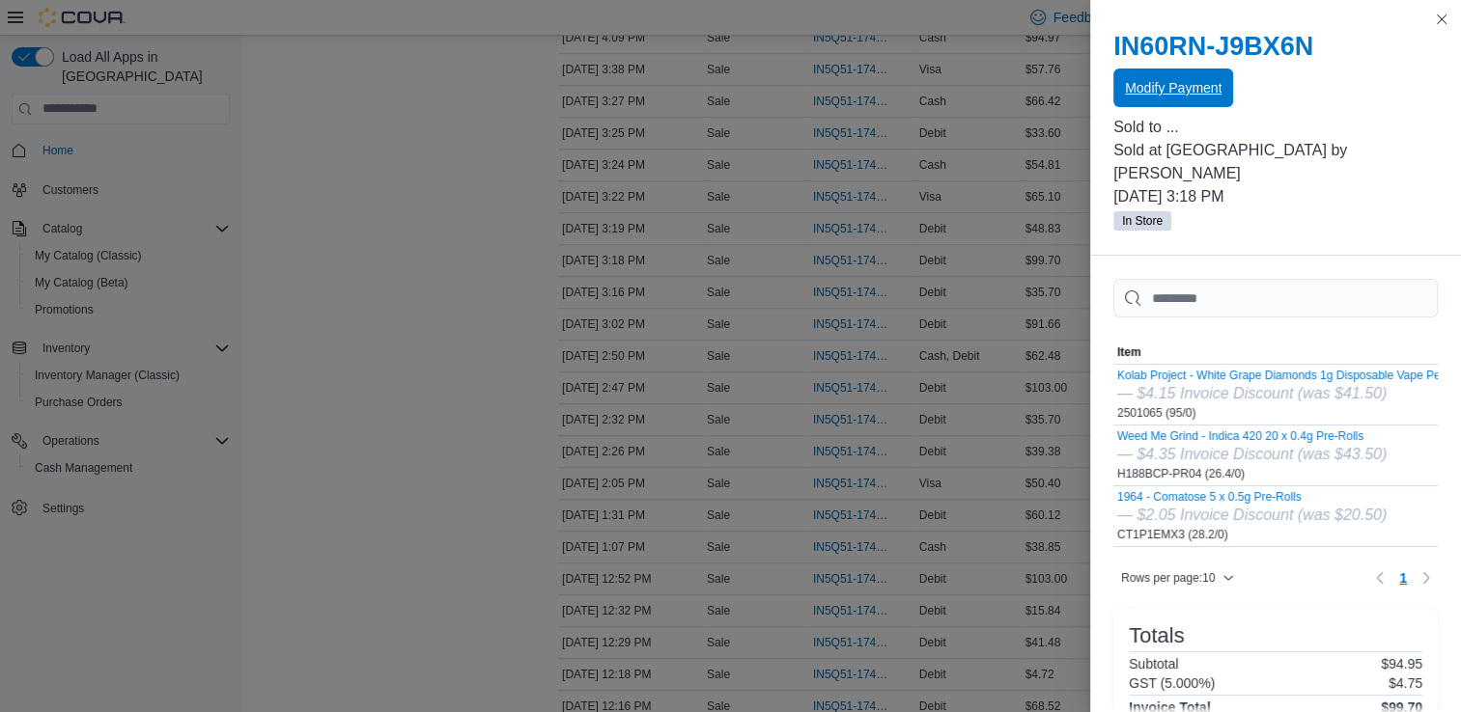
click at [1172, 94] on span "Modify Payment" at bounding box center [1173, 87] width 97 height 19
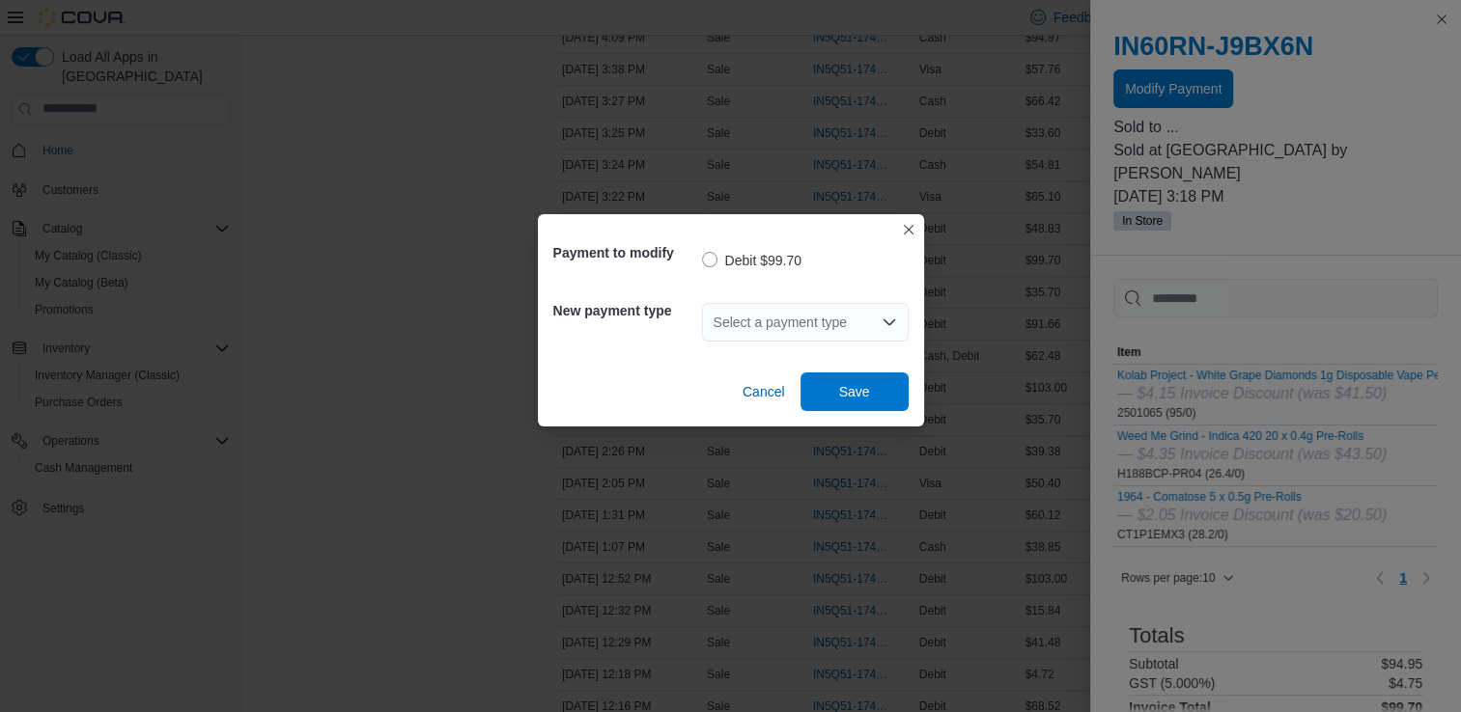
click at [877, 325] on div "Select a payment type" at bounding box center [805, 322] width 207 height 39
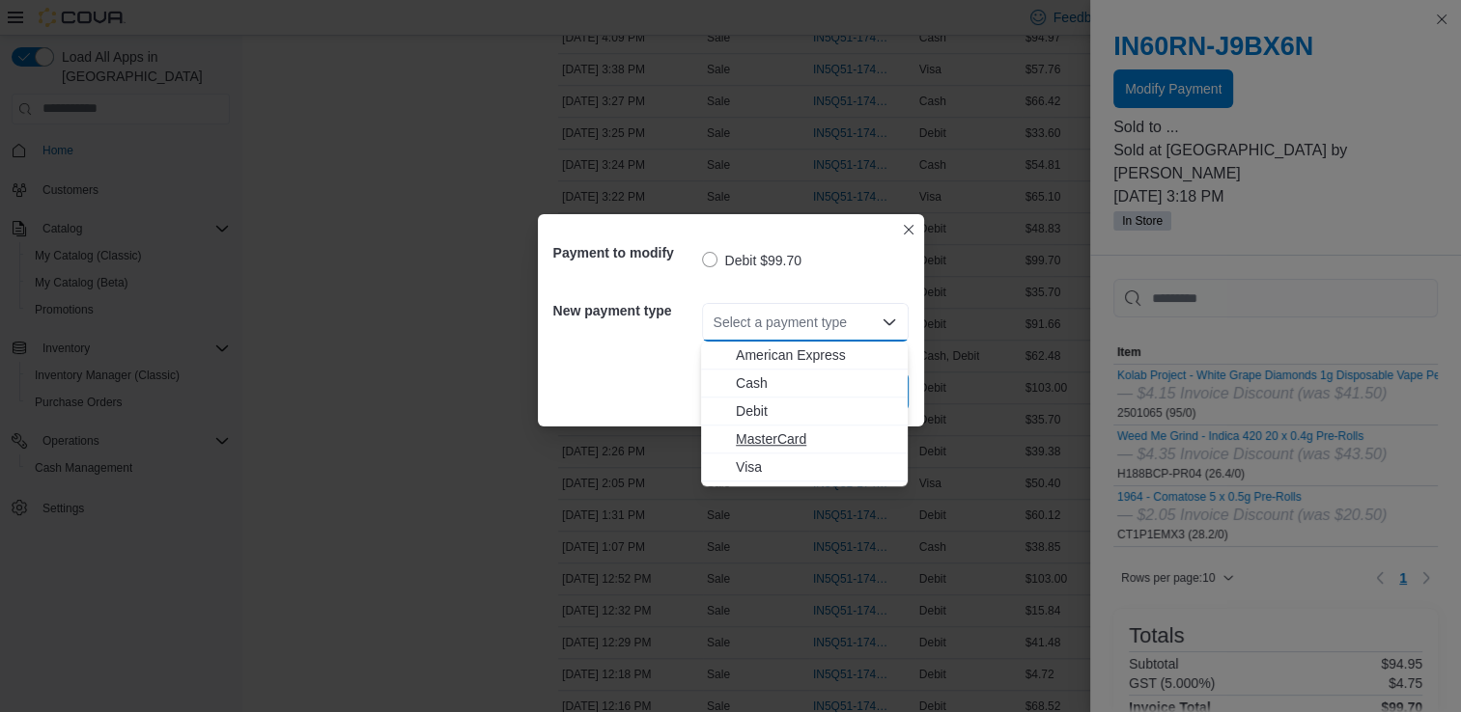
click at [822, 439] on span "MasterCard" at bounding box center [816, 439] width 160 height 19
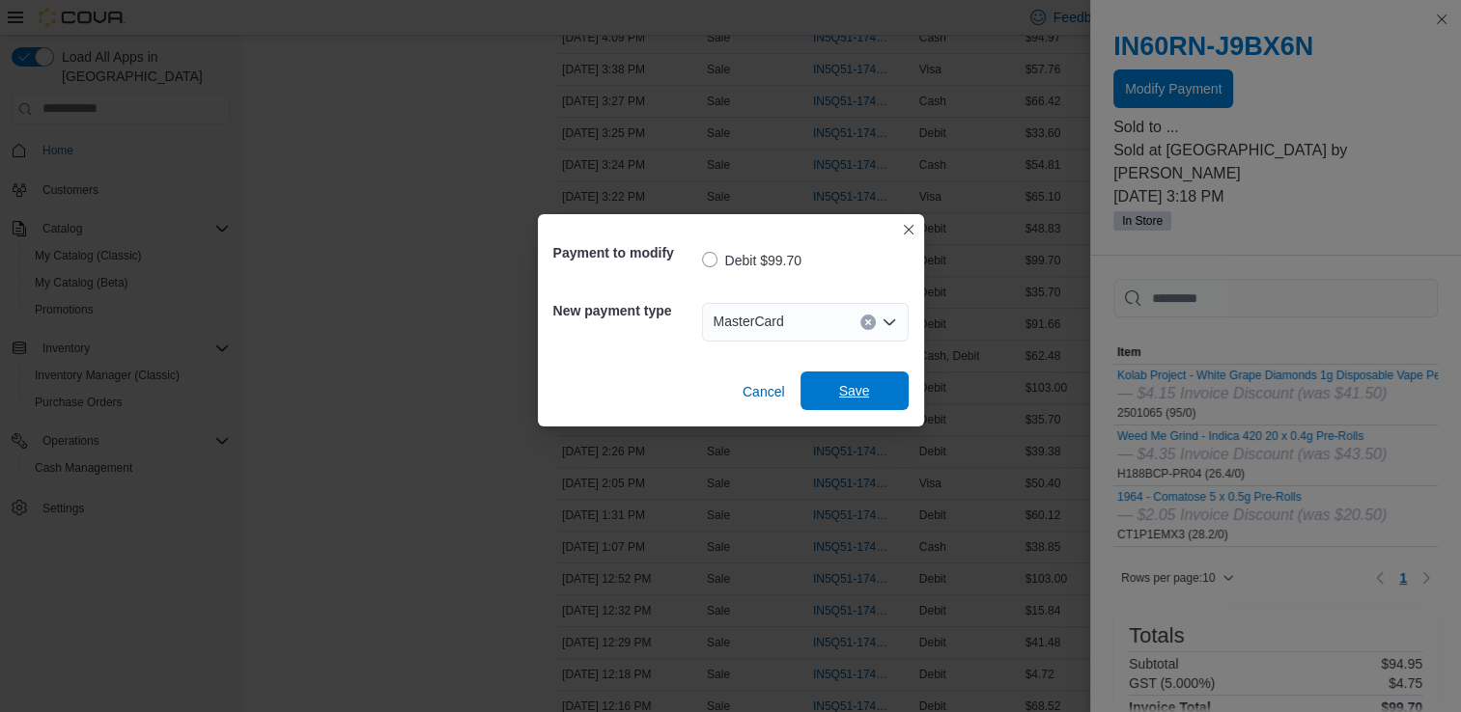
click at [864, 403] on span "Save" at bounding box center [854, 391] width 85 height 39
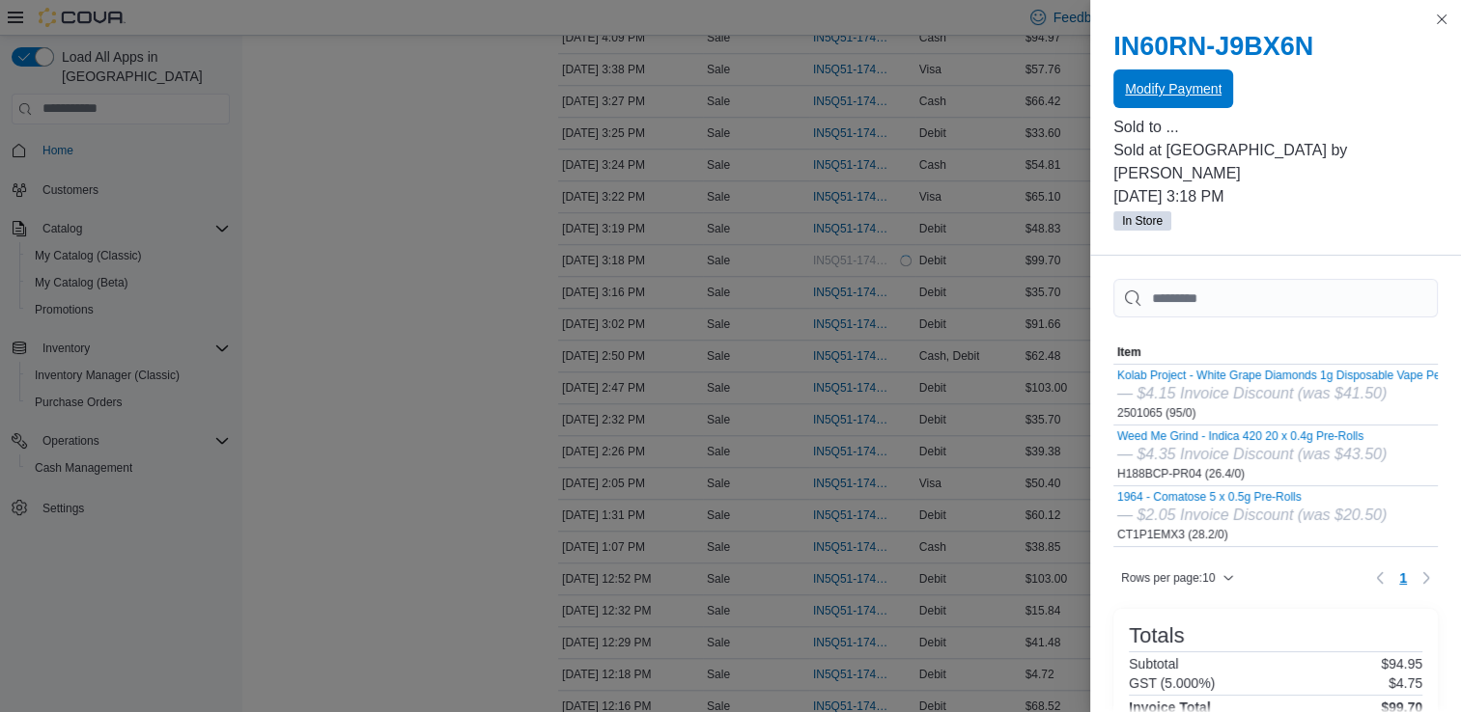
scroll to position [0, 0]
click at [1440, 18] on button "Close this dialog" at bounding box center [1441, 18] width 23 height 23
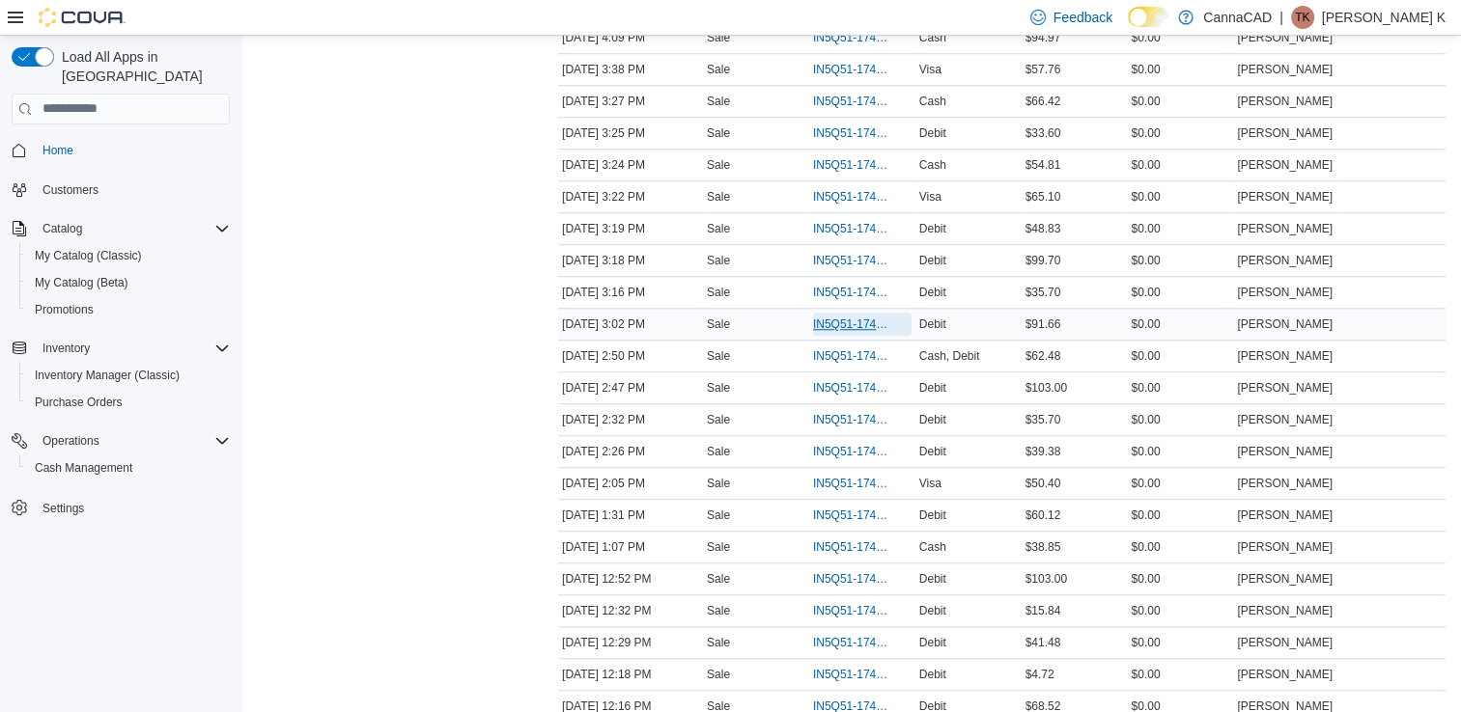
click at [851, 320] on span "IN5Q51-174069" at bounding box center [852, 324] width 79 height 15
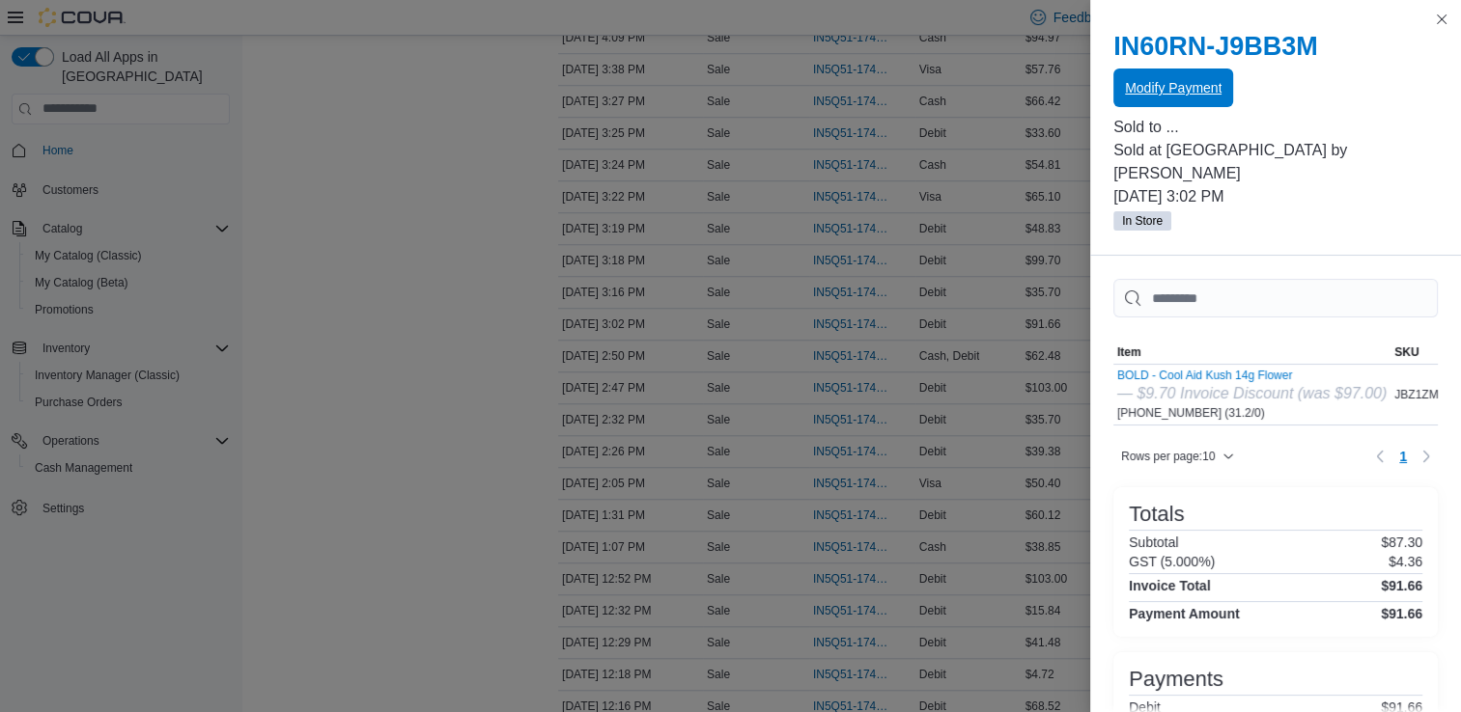
click at [1196, 87] on span "Modify Payment" at bounding box center [1173, 87] width 97 height 19
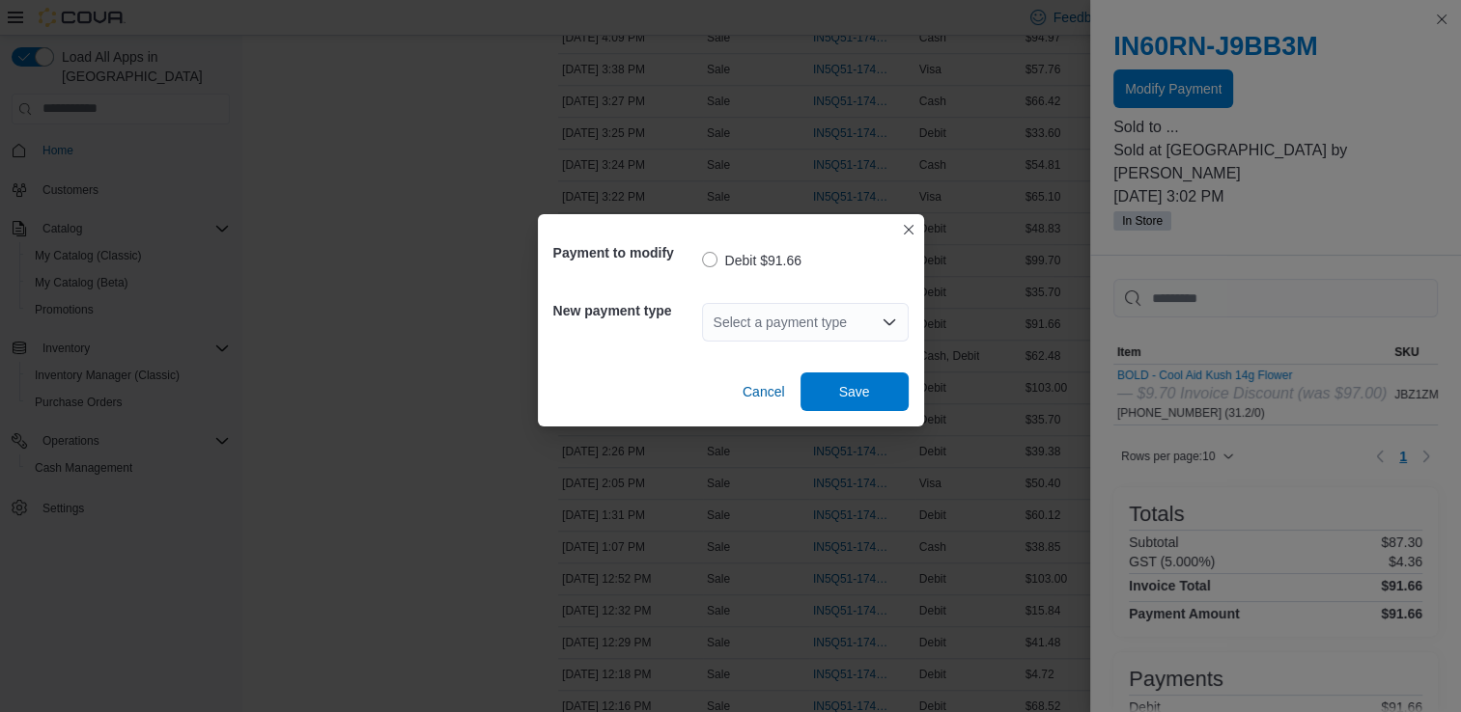
click at [889, 319] on icon "Open list of options" at bounding box center [888, 322] width 15 height 15
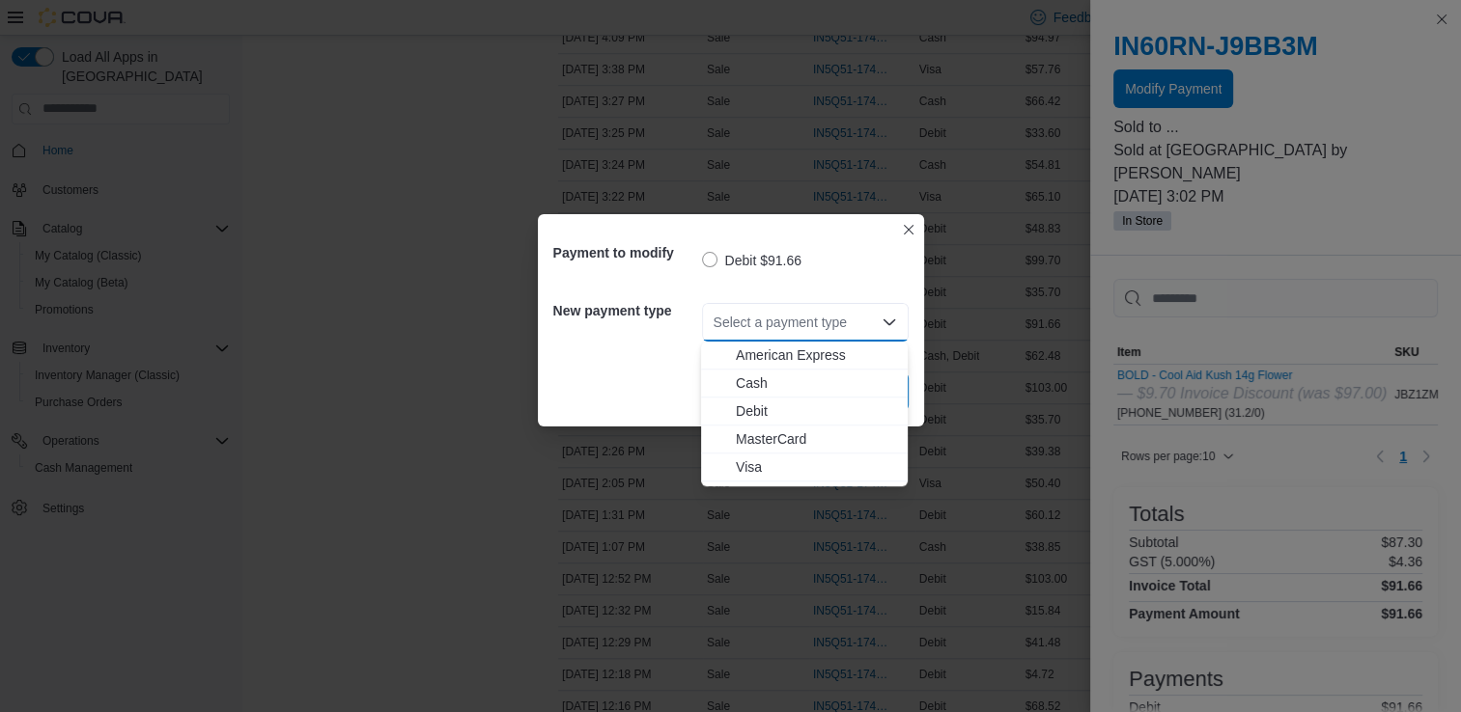
drag, startPoint x: 787, startPoint y: 440, endPoint x: 804, endPoint y: 439, distance: 17.4
click at [788, 440] on span "MasterCard" at bounding box center [816, 439] width 160 height 19
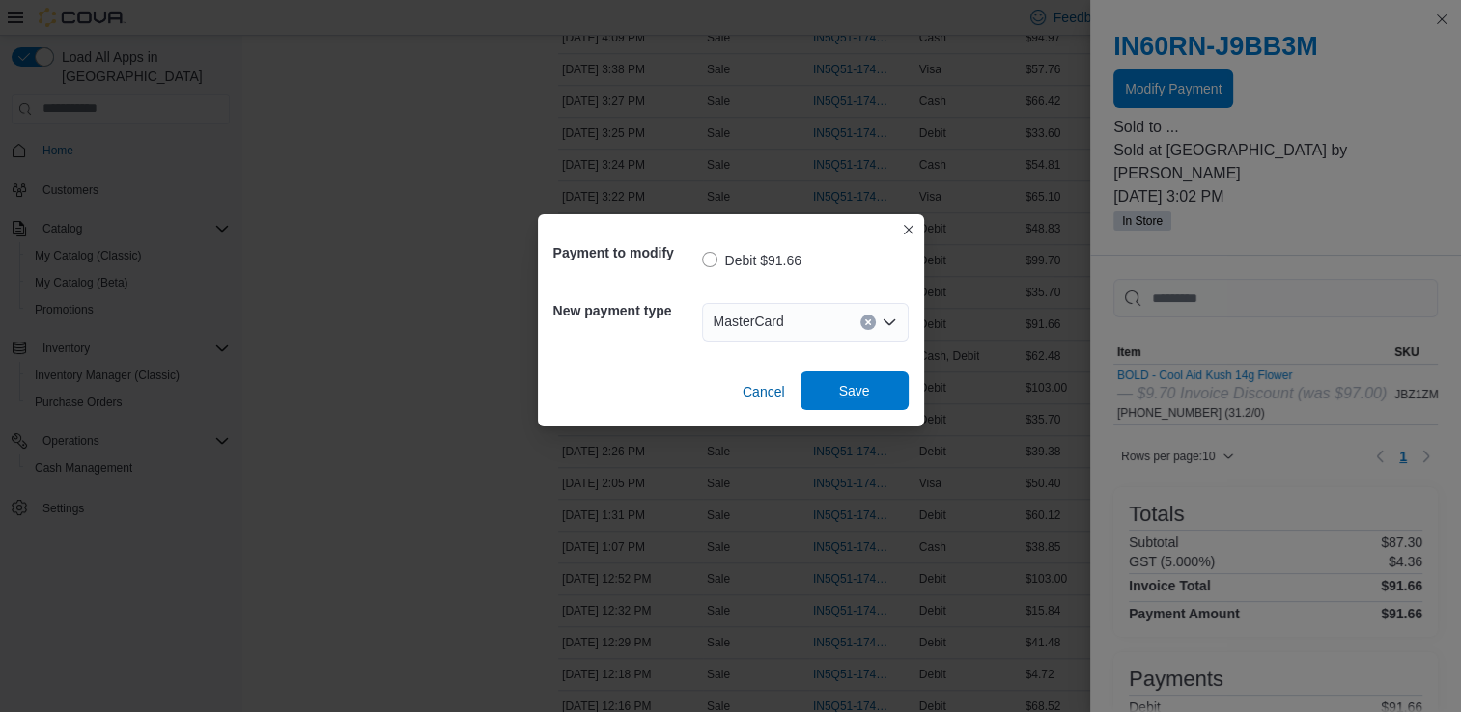
drag, startPoint x: 861, startPoint y: 399, endPoint x: 875, endPoint y: 395, distance: 14.1
click at [865, 400] on span "Save" at bounding box center [854, 390] width 31 height 19
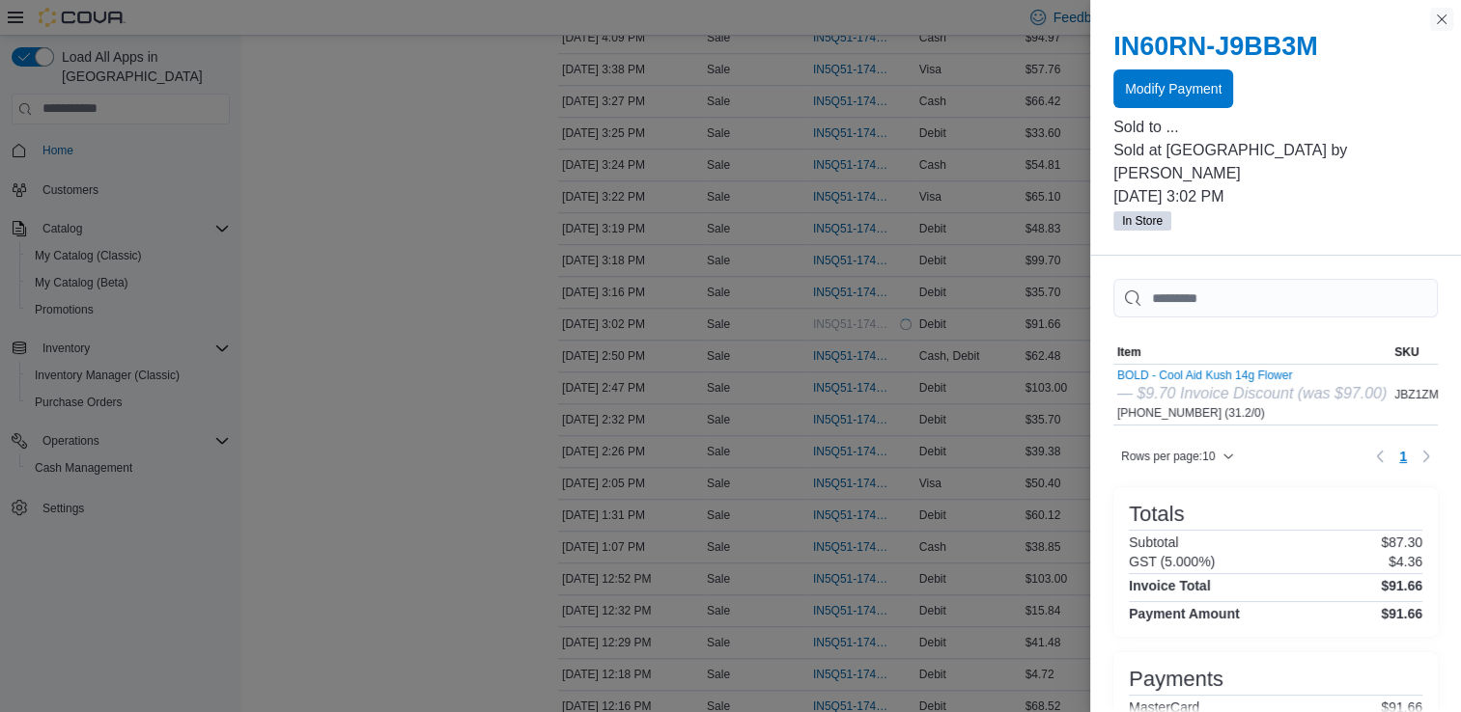
drag, startPoint x: 1438, startPoint y: 23, endPoint x: 1447, endPoint y: 33, distance: 13.0
click at [1445, 23] on button "Close this dialog" at bounding box center [1441, 19] width 23 height 23
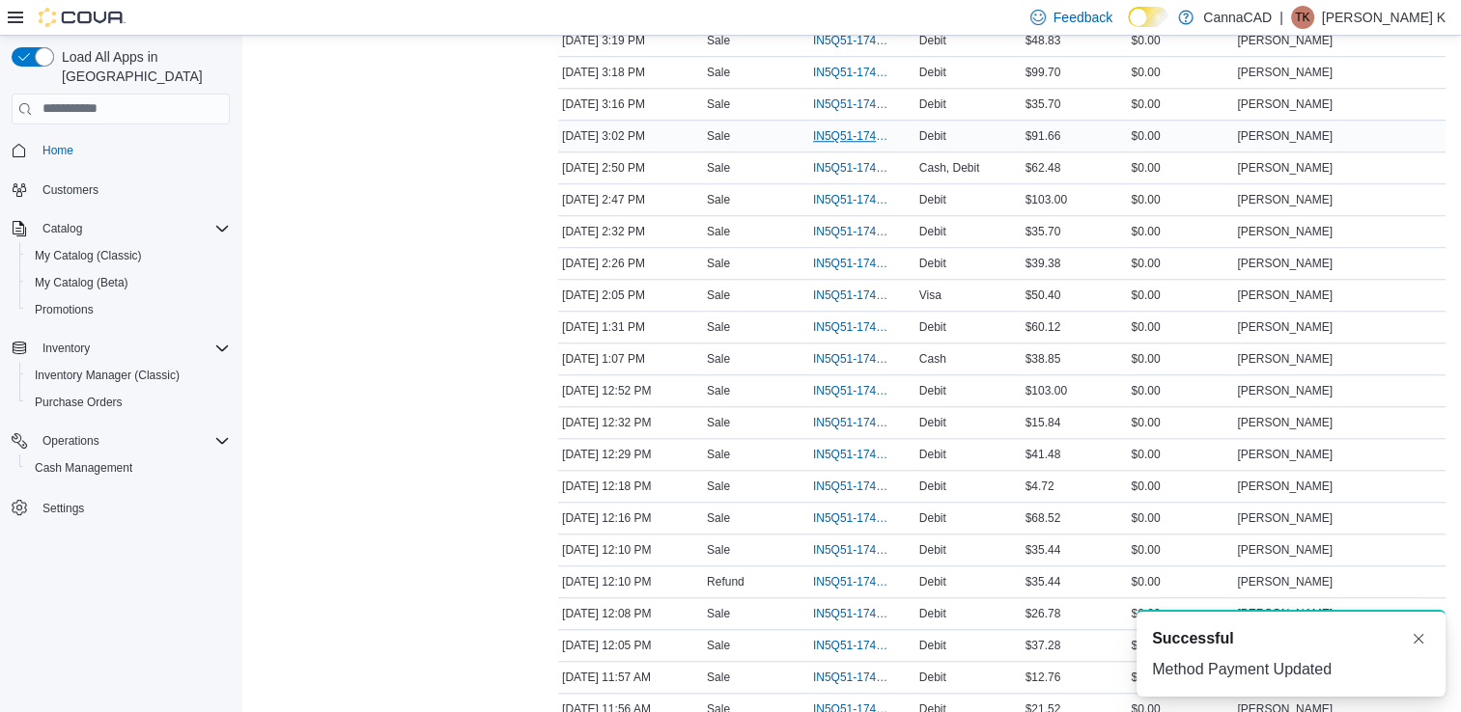
scroll to position [1641, 0]
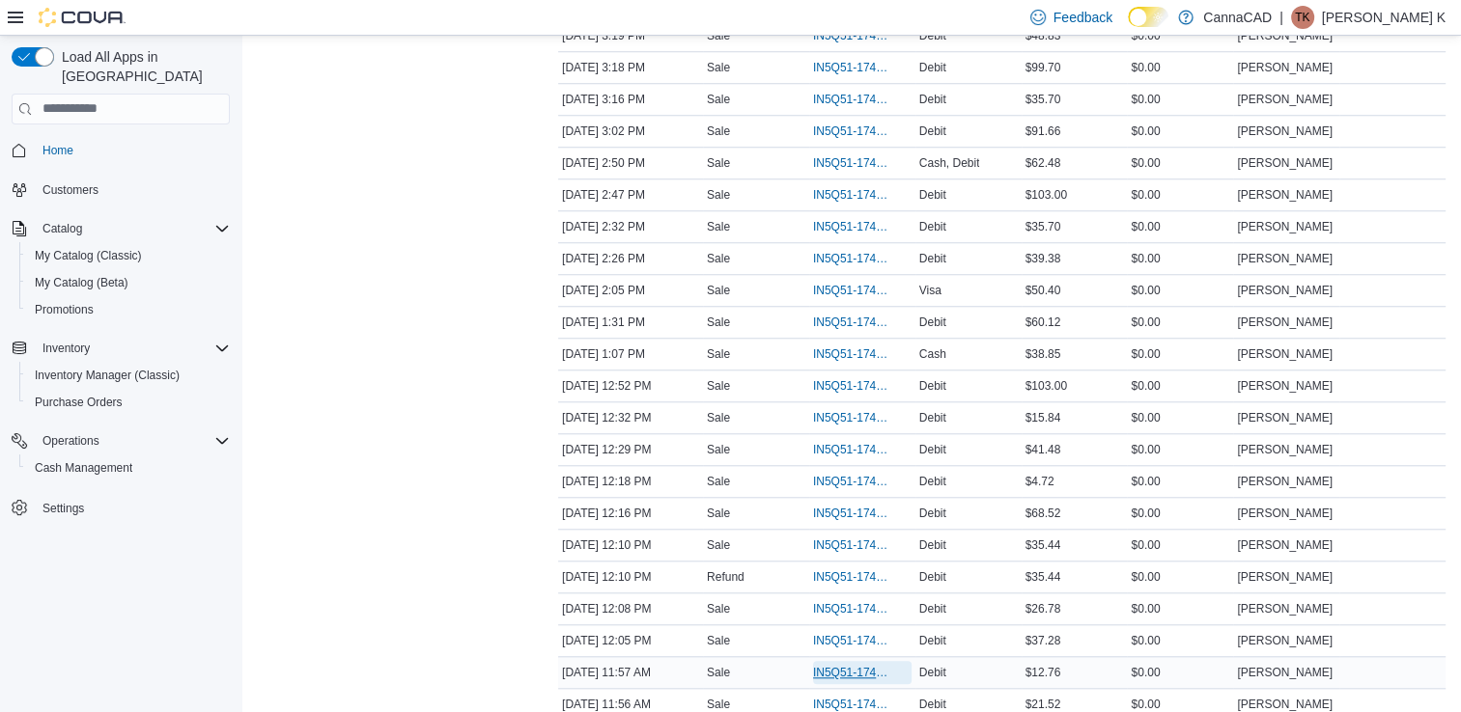
click at [853, 665] on span "IN5Q51-174052" at bounding box center [852, 672] width 79 height 15
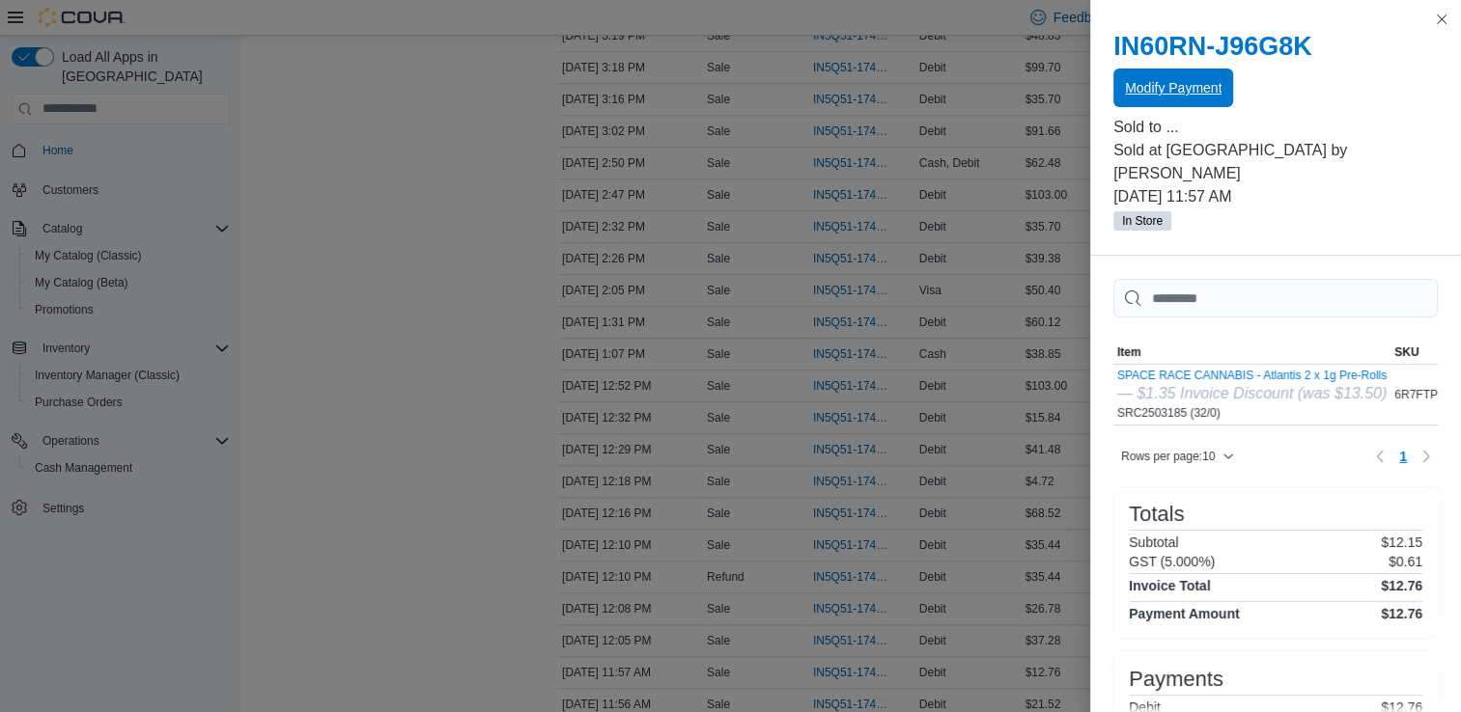
click at [1189, 86] on span "Modify Payment" at bounding box center [1173, 87] width 97 height 19
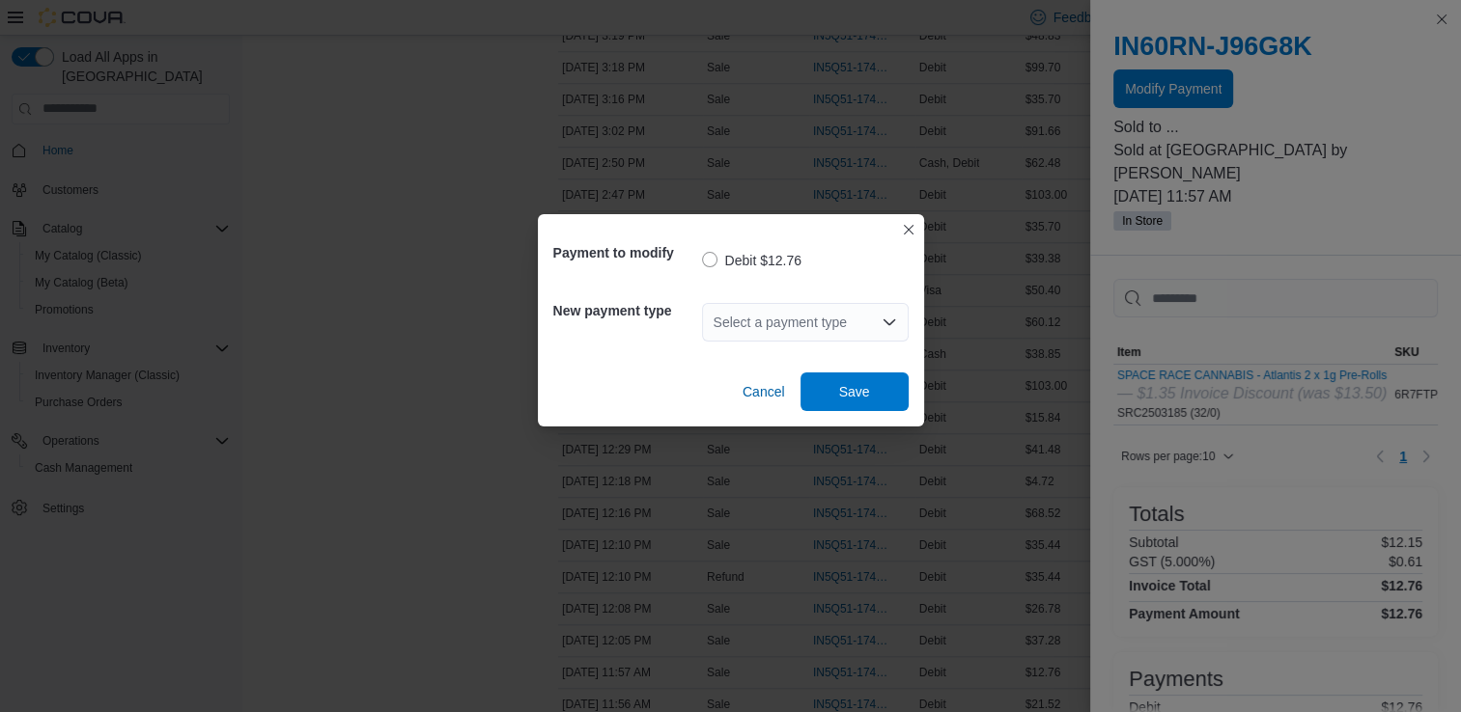
click at [850, 322] on div "Select a payment type" at bounding box center [805, 322] width 207 height 39
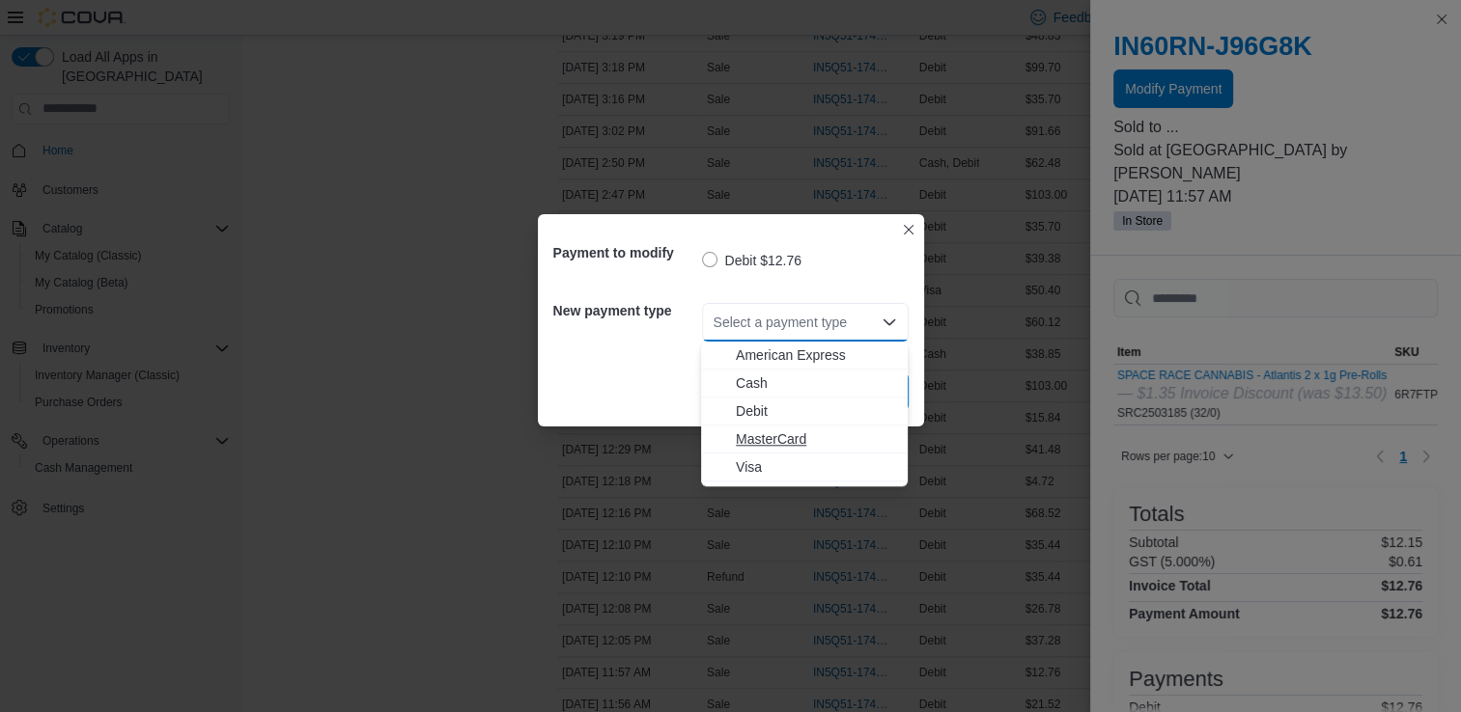
click at [813, 441] on span "MasterCard" at bounding box center [816, 439] width 160 height 19
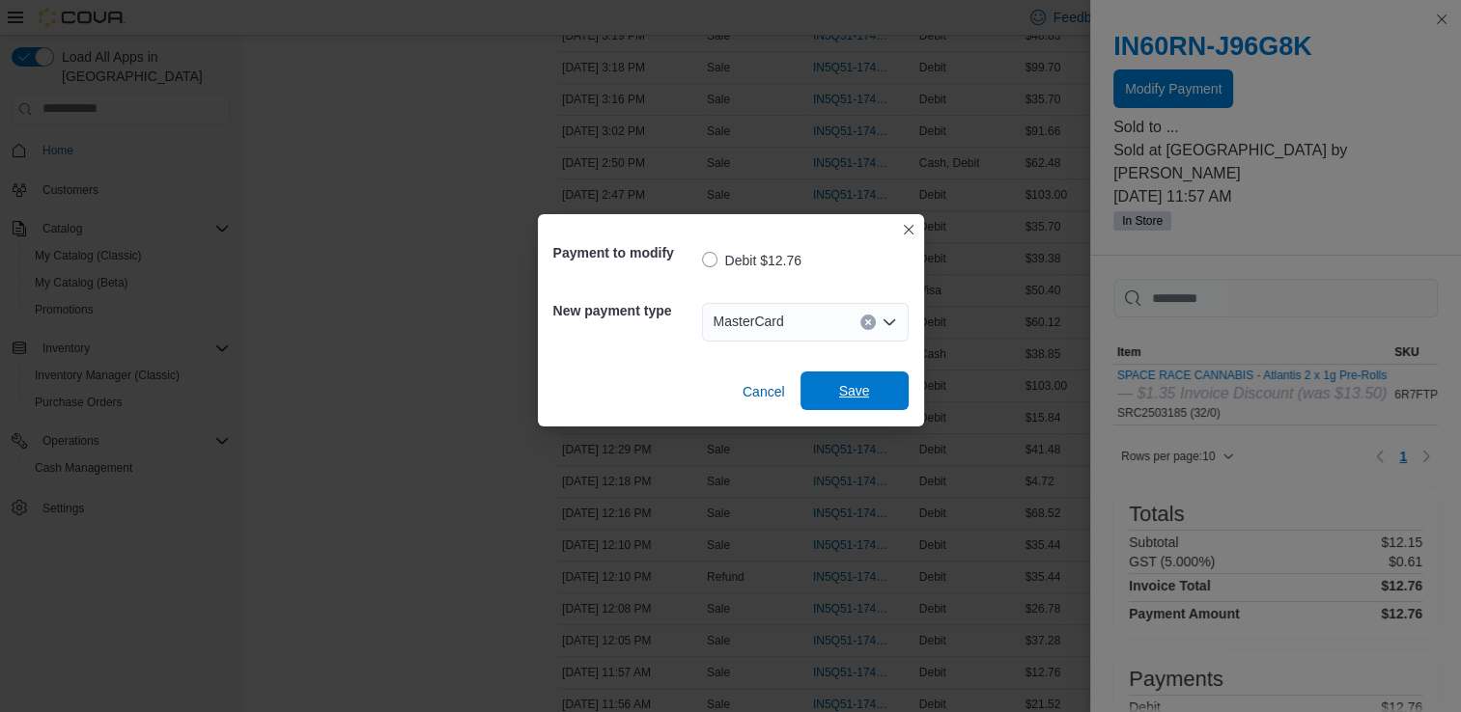
click at [857, 396] on span "Save" at bounding box center [854, 390] width 31 height 19
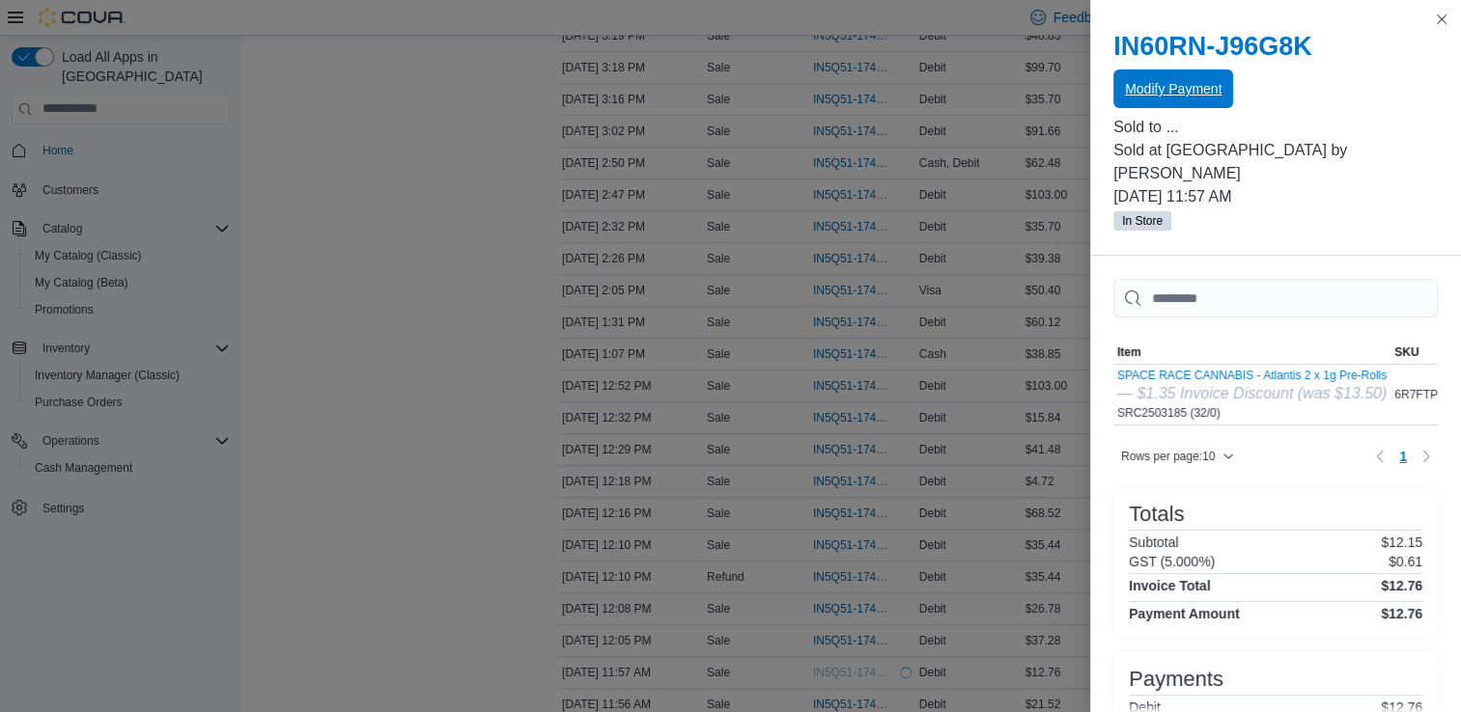
scroll to position [0, 0]
click at [1439, 19] on button "Close this dialog" at bounding box center [1441, 18] width 23 height 23
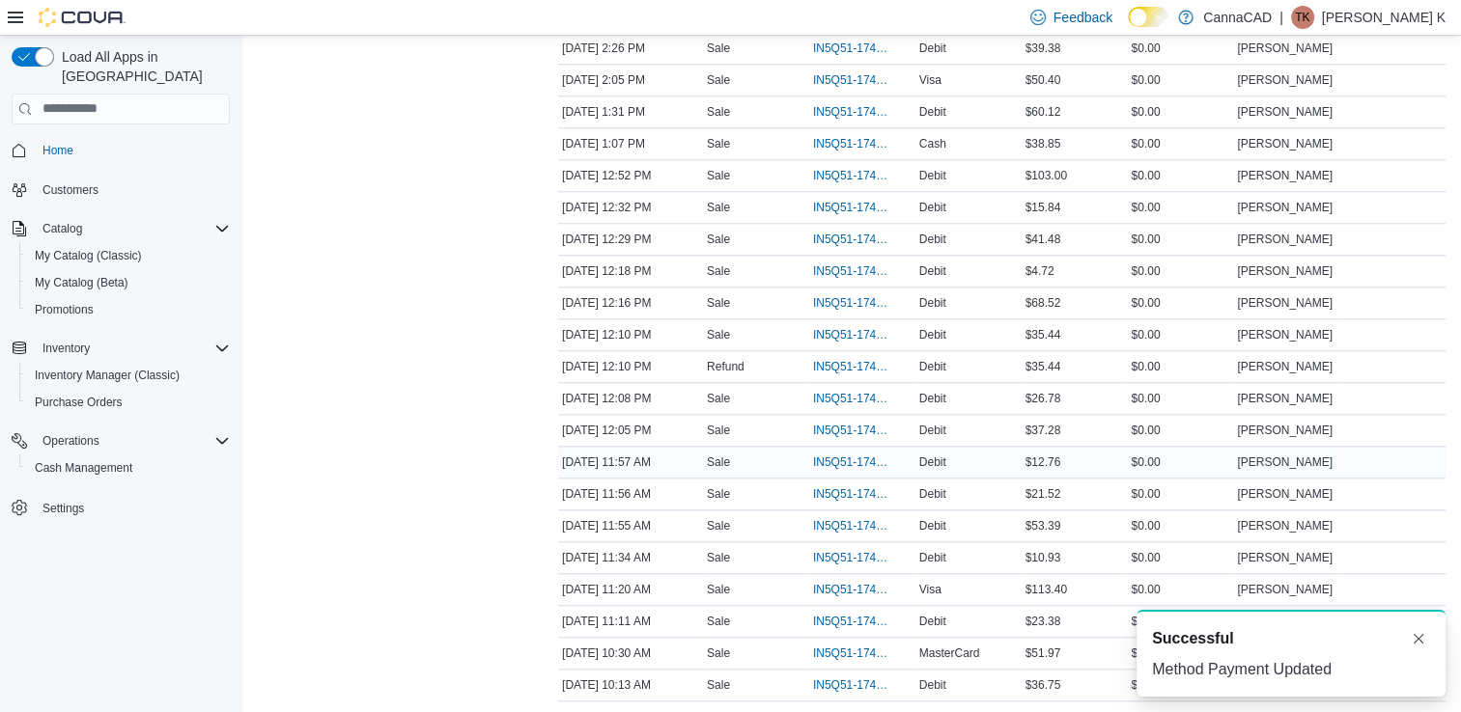
scroll to position [2027, 0]
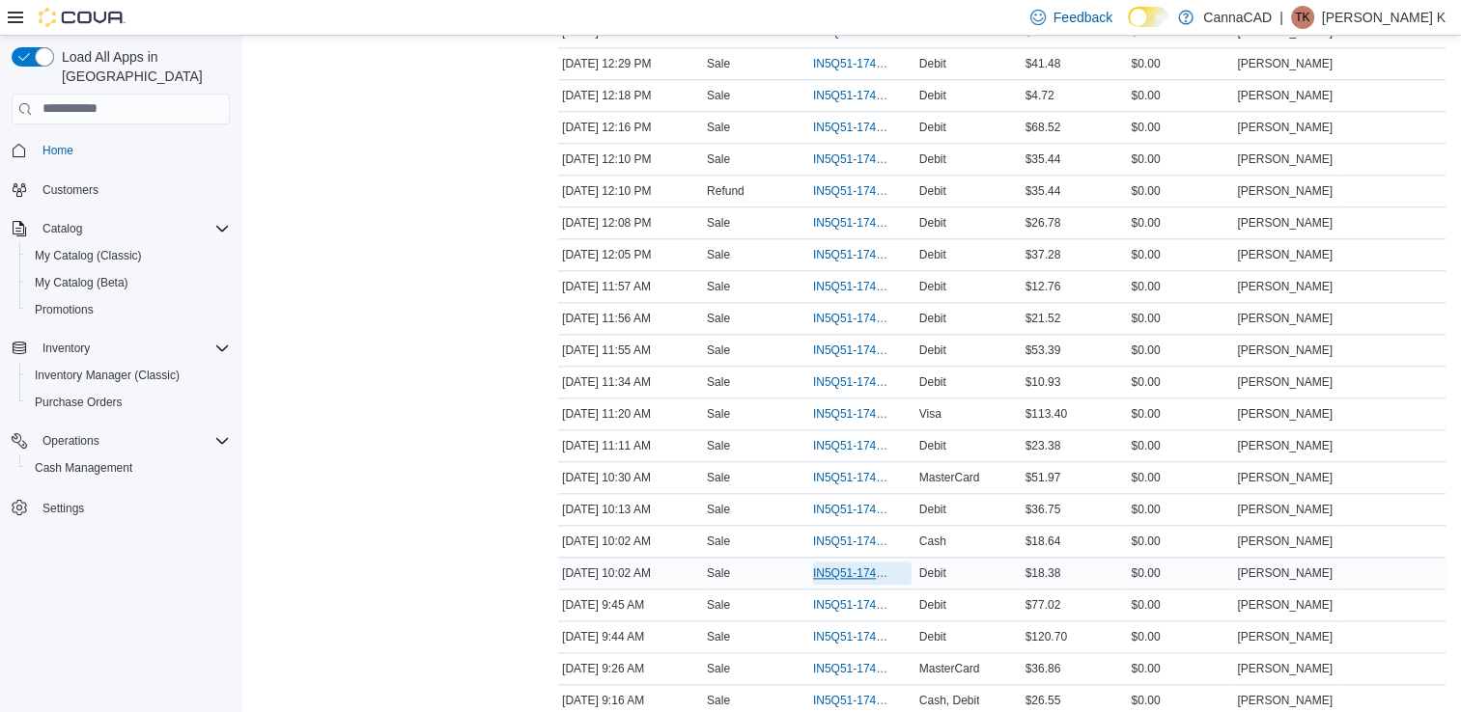
click at [874, 566] on span "IN5Q51-174043" at bounding box center [852, 573] width 79 height 15
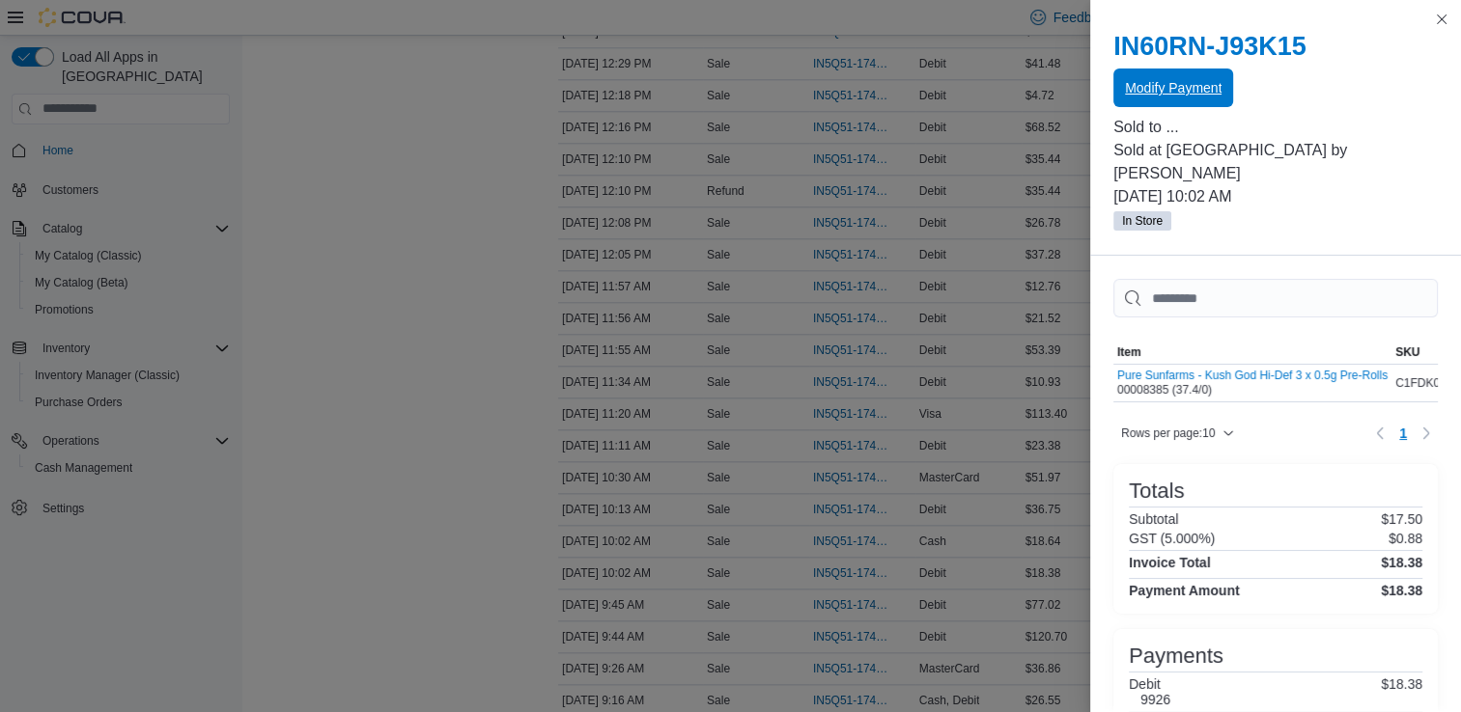
click at [1204, 89] on span "Modify Payment" at bounding box center [1173, 87] width 97 height 19
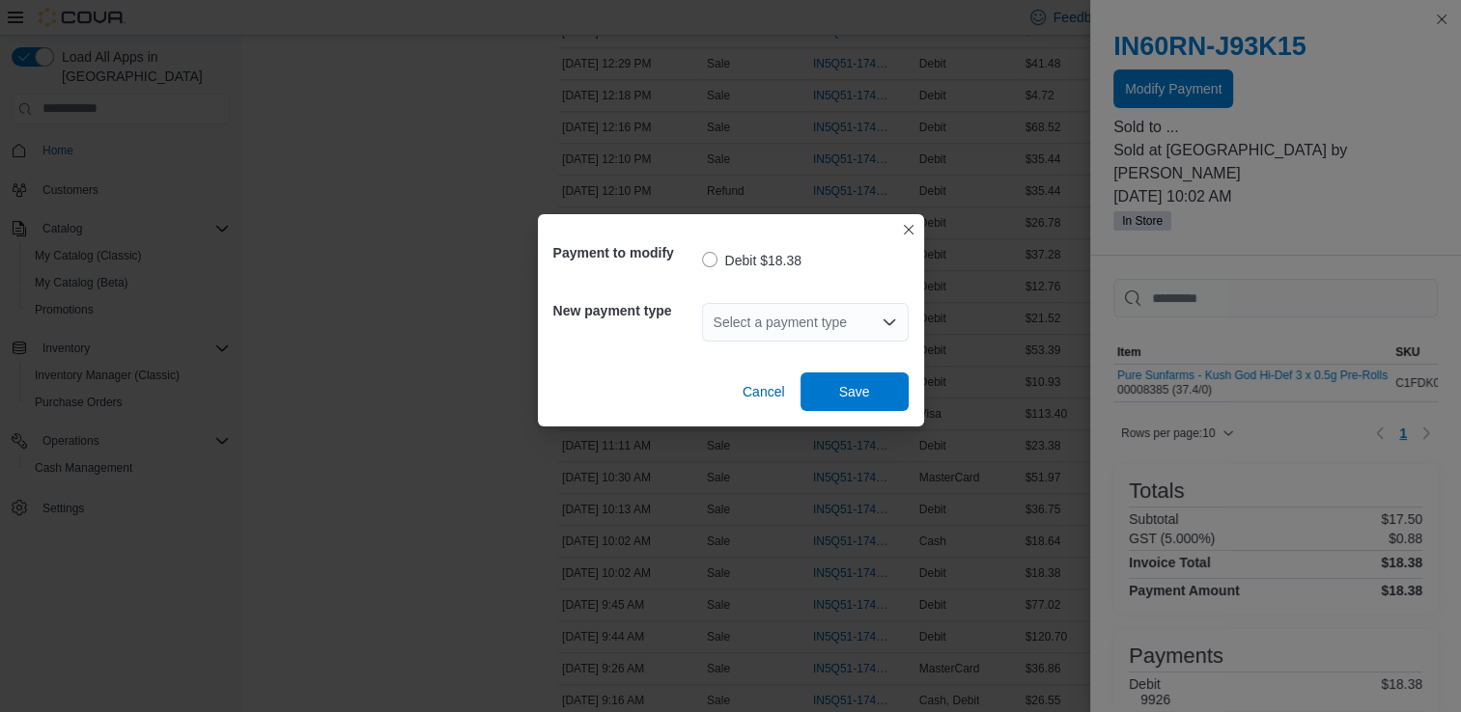
click at [750, 322] on div "Select a payment type" at bounding box center [805, 322] width 207 height 39
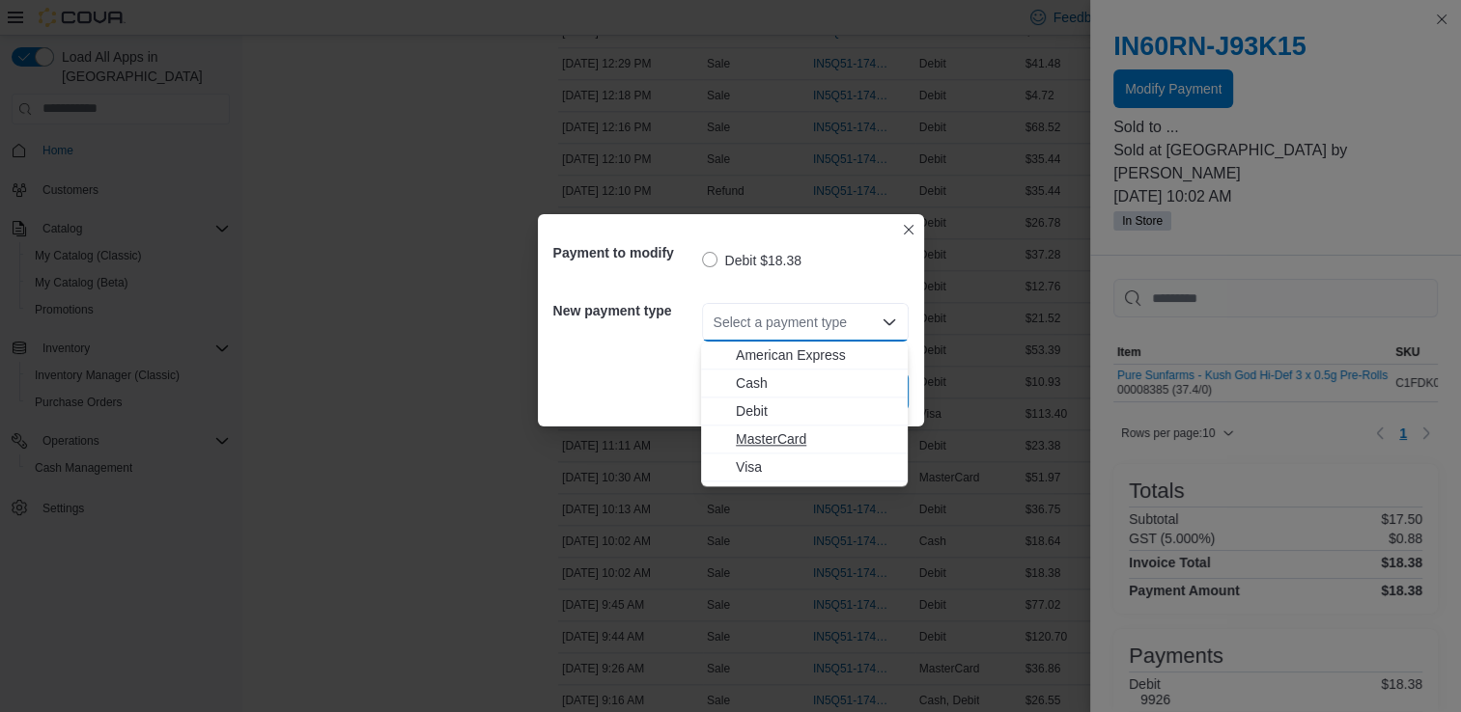
click at [757, 440] on span "MasterCard" at bounding box center [816, 439] width 160 height 19
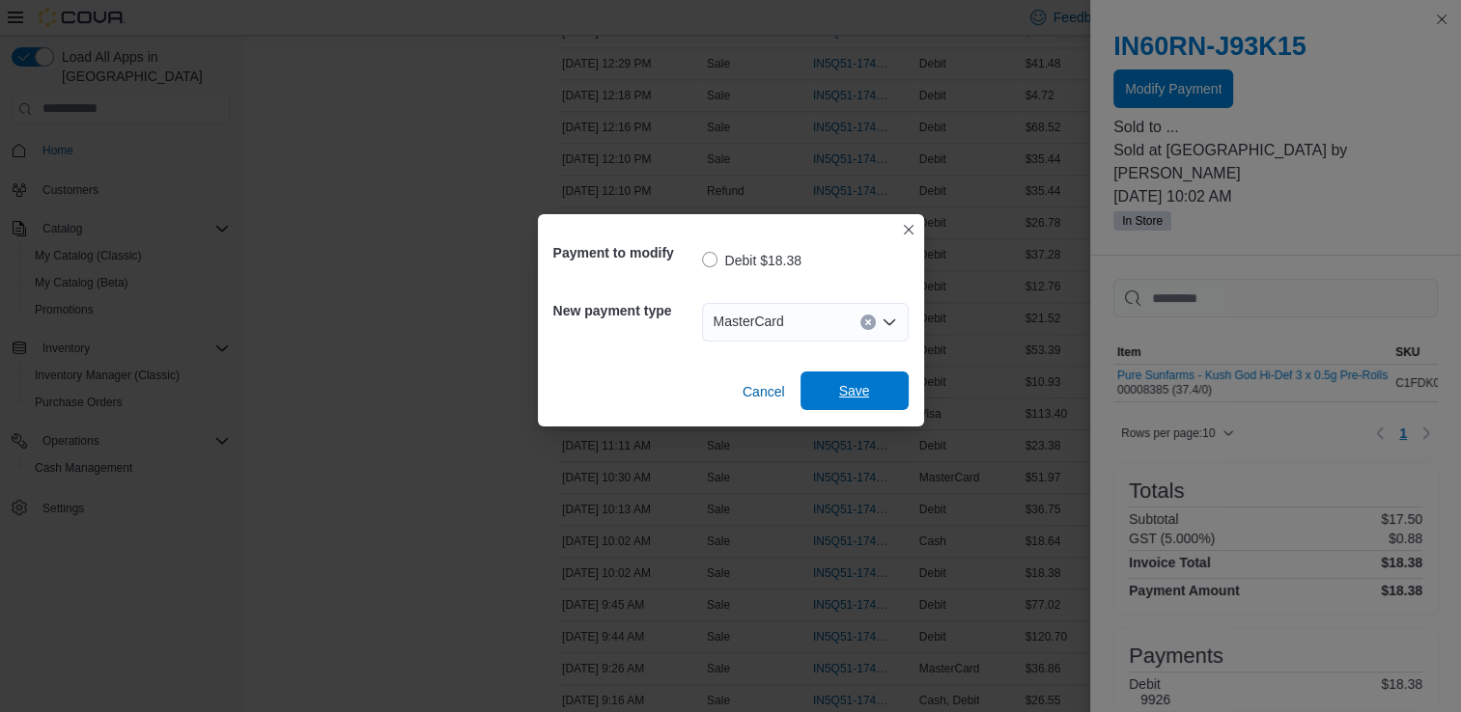
click at [849, 393] on span "Save" at bounding box center [854, 390] width 31 height 19
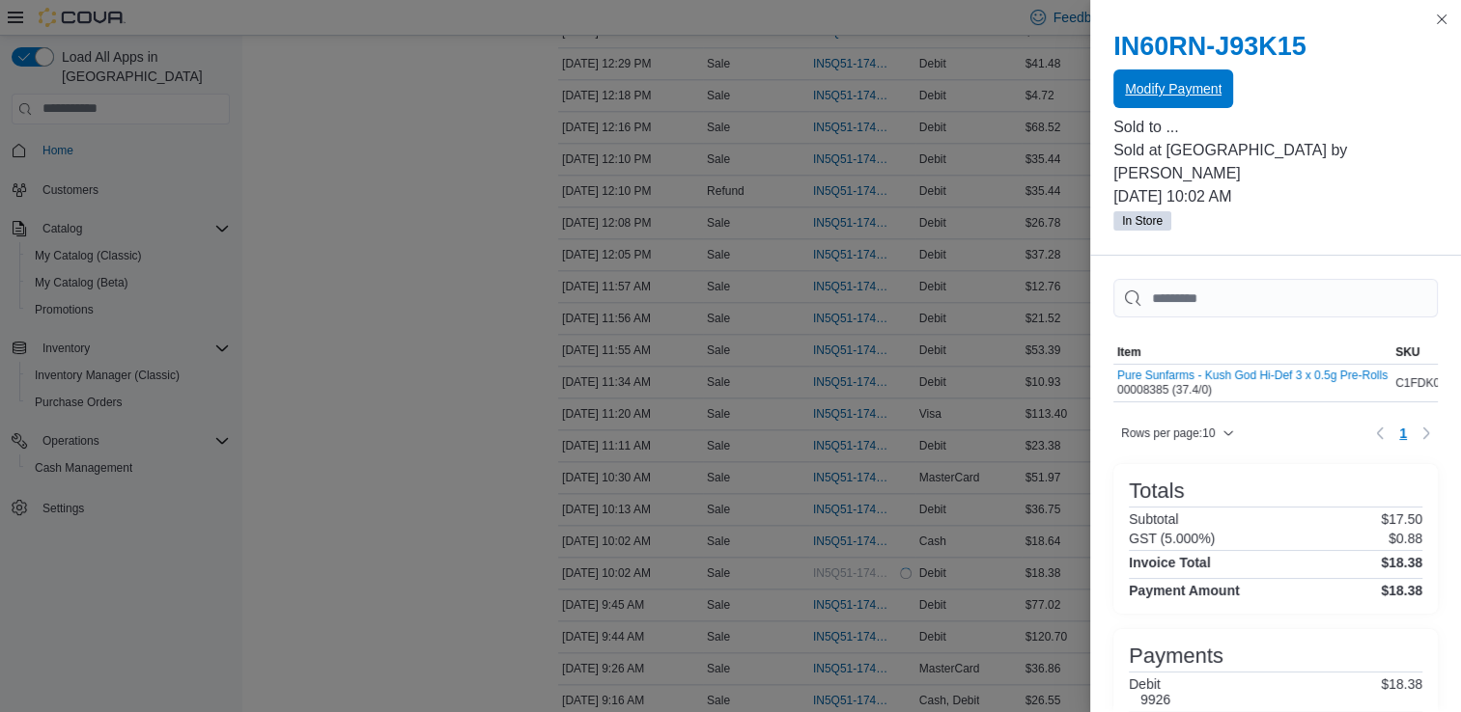
scroll to position [0, 0]
click at [1444, 20] on button "Close this dialog" at bounding box center [1441, 18] width 23 height 23
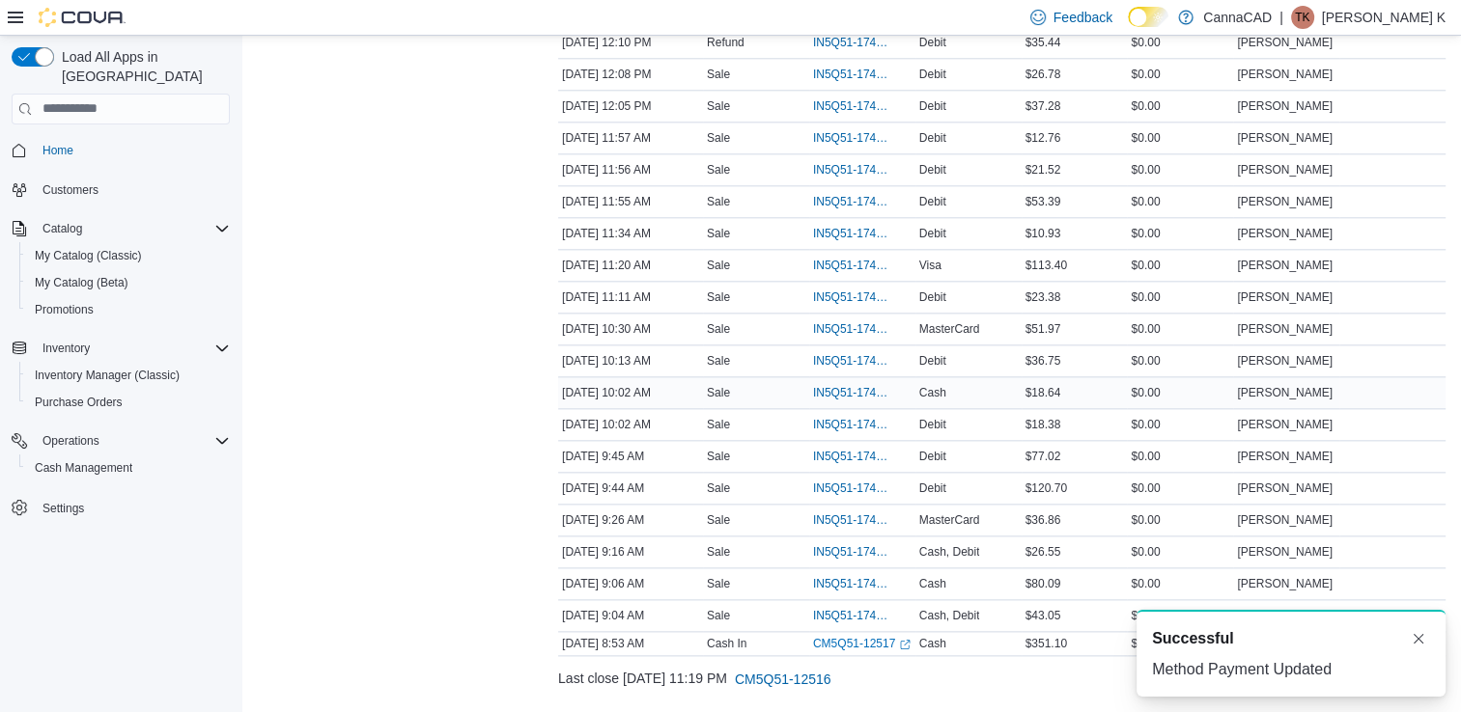
scroll to position [2205, 0]
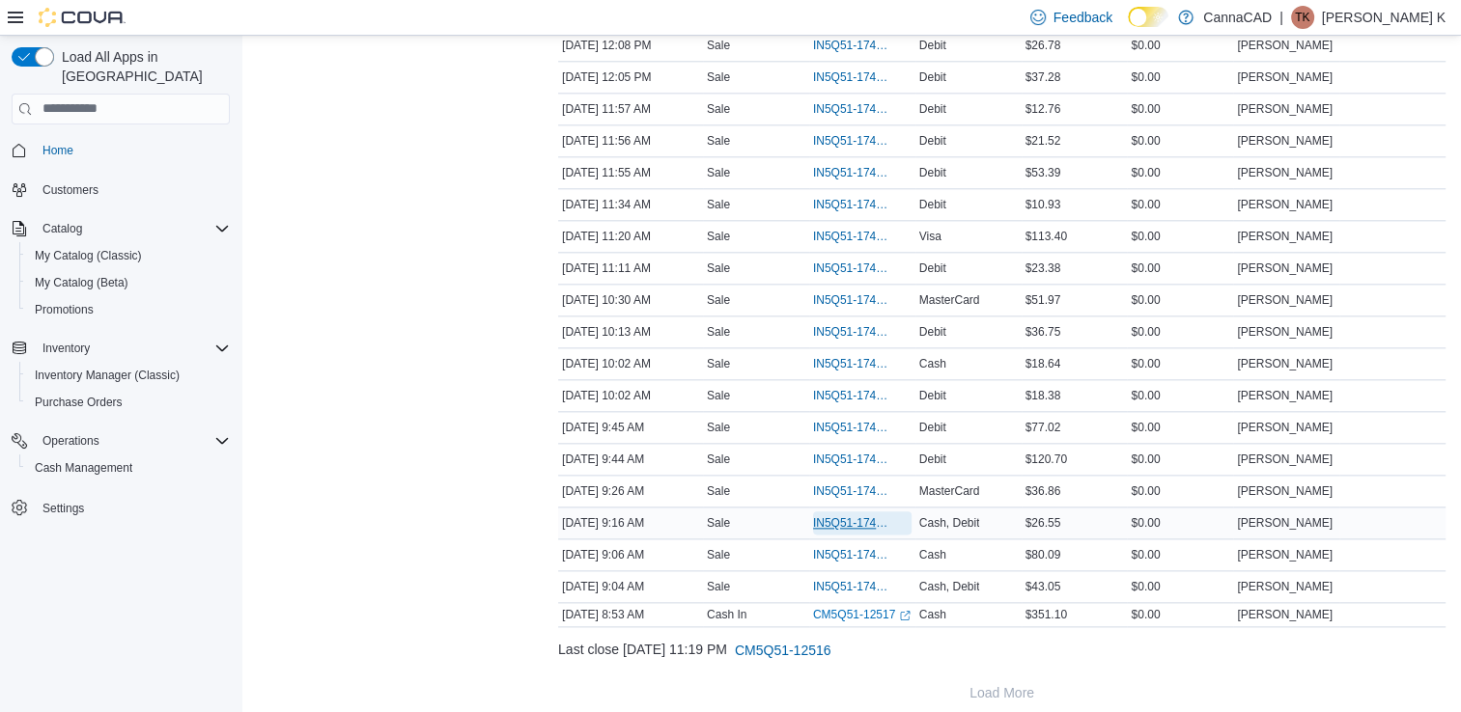
click at [852, 516] on span "IN5Q51-174039" at bounding box center [852, 523] width 79 height 15
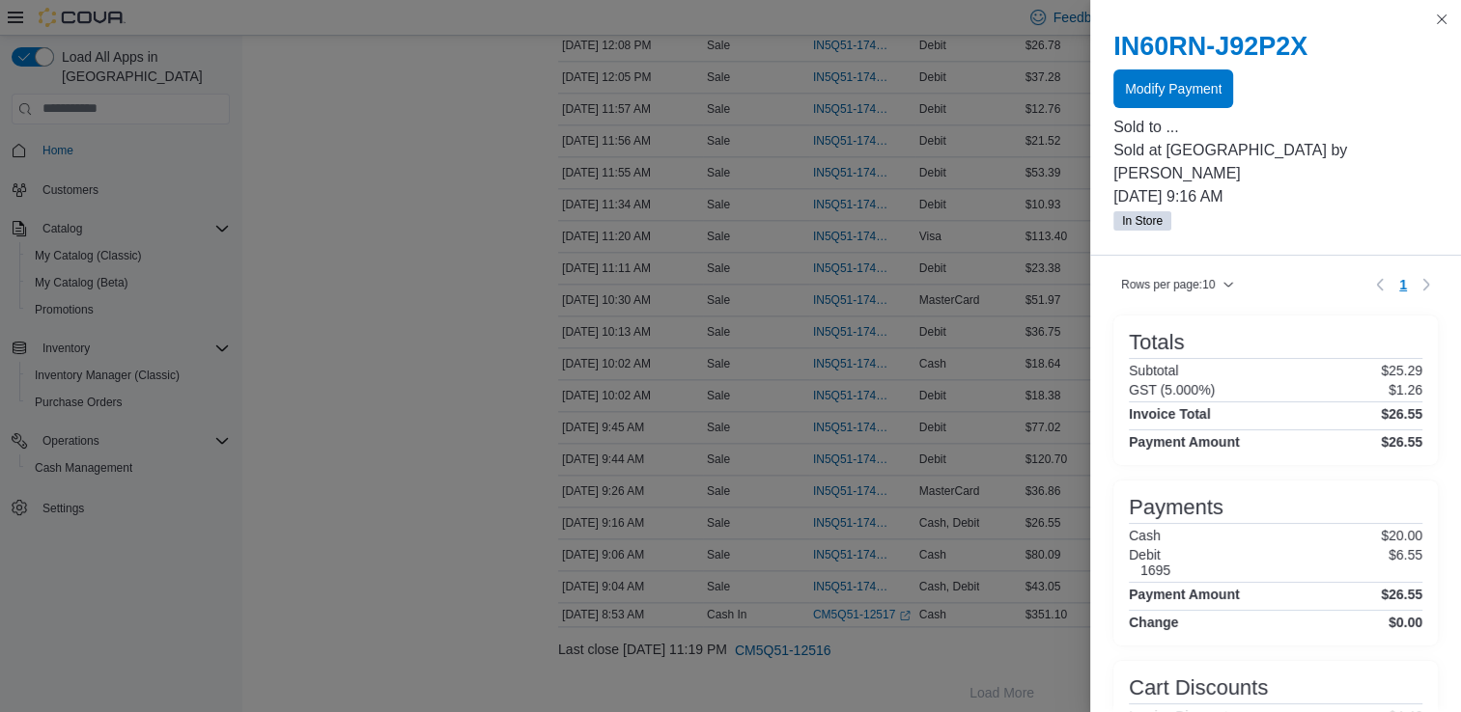
scroll to position [193, 0]
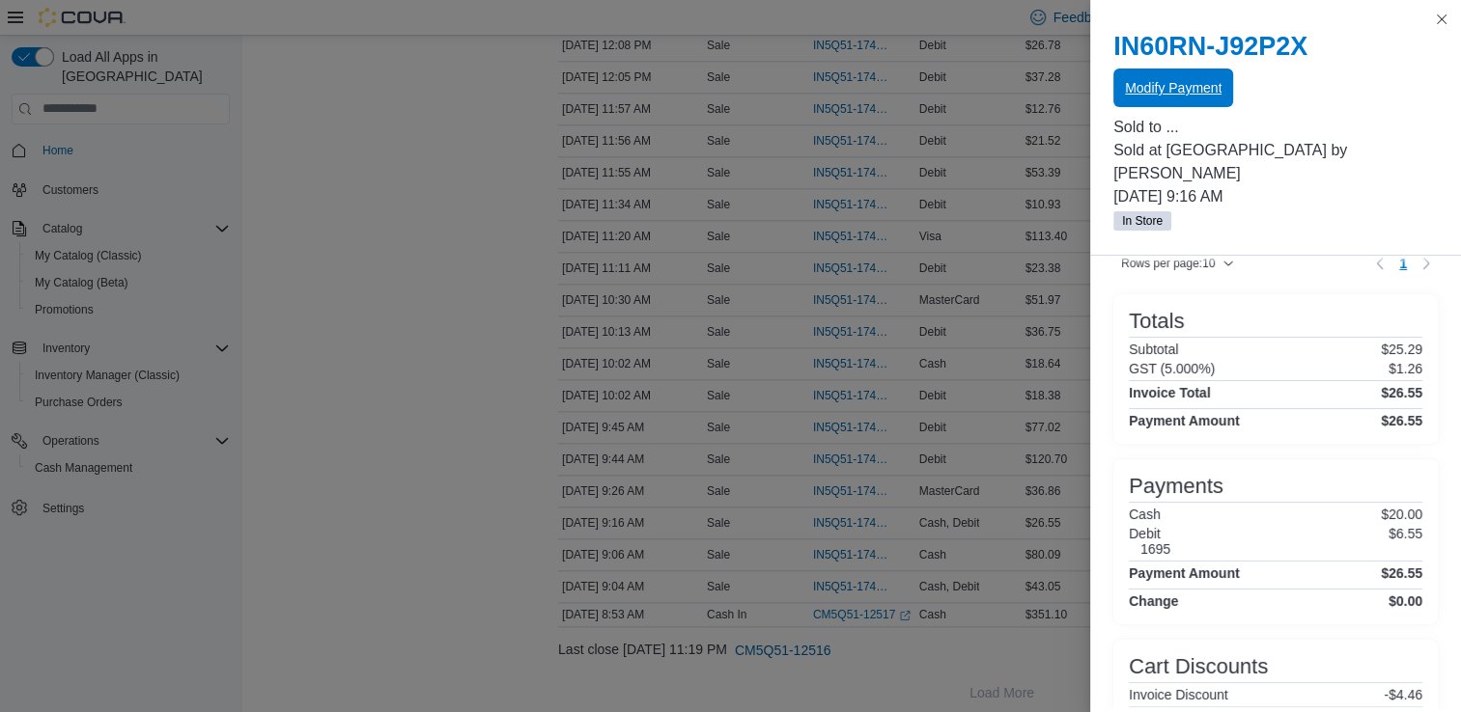
click at [1174, 81] on span "Modify Payment" at bounding box center [1173, 87] width 97 height 19
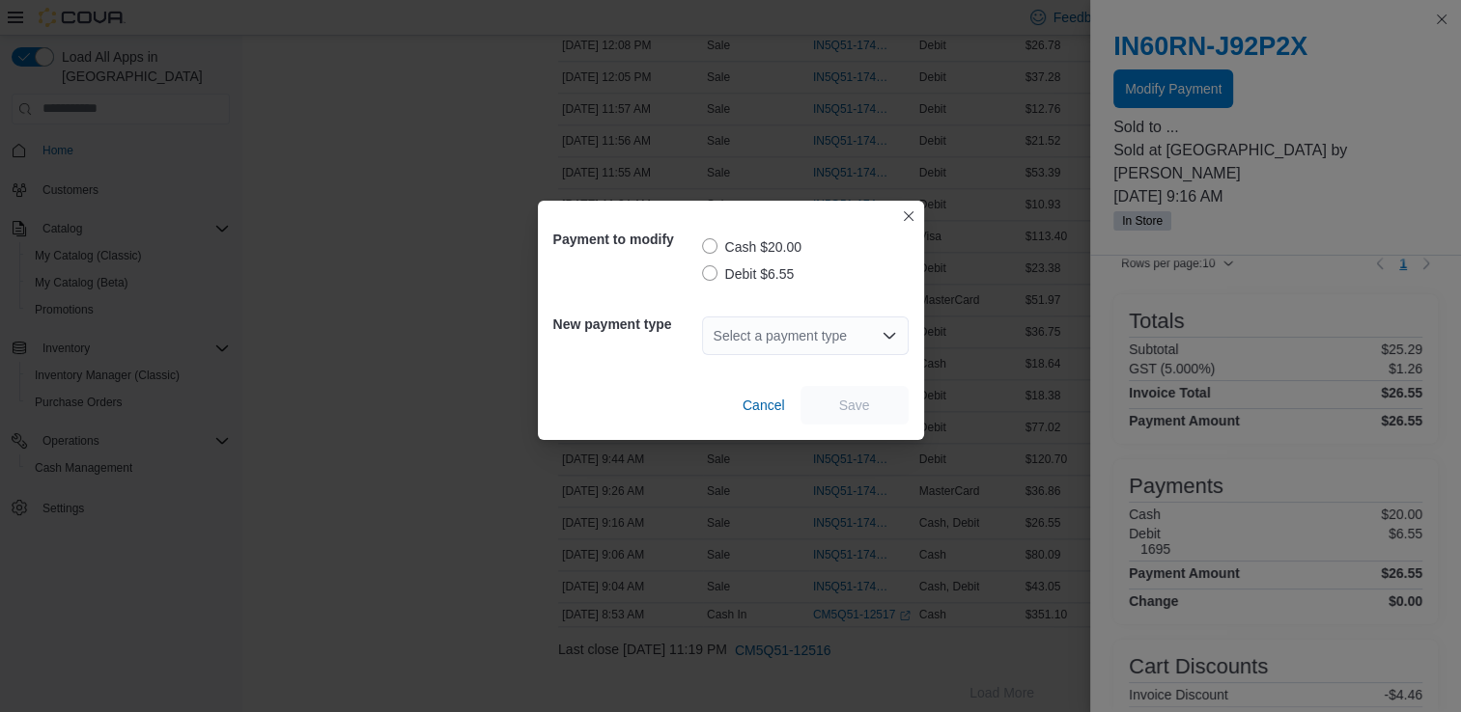
click at [712, 272] on label "Debit $6.55" at bounding box center [748, 274] width 93 height 23
click at [794, 340] on div "Select a payment type" at bounding box center [805, 336] width 207 height 39
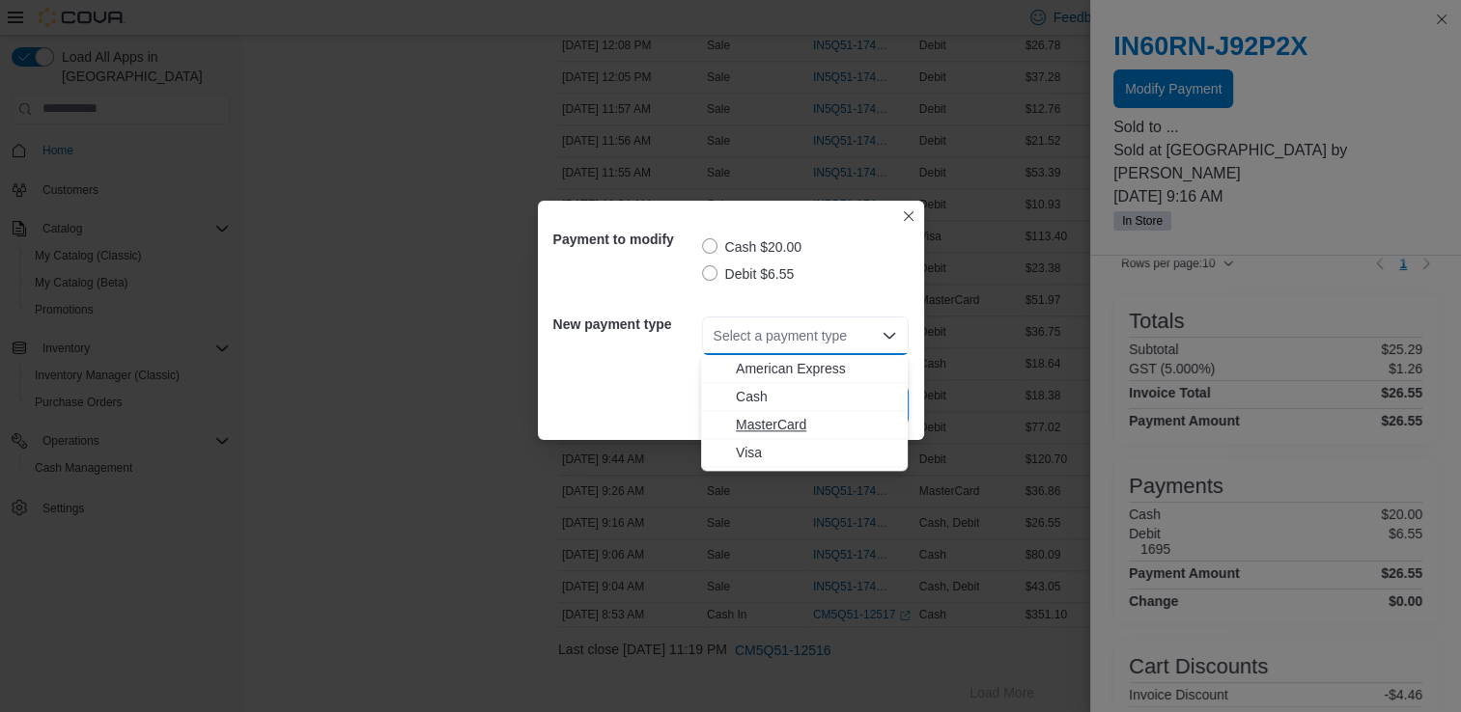
click at [784, 424] on span "MasterCard" at bounding box center [816, 424] width 160 height 19
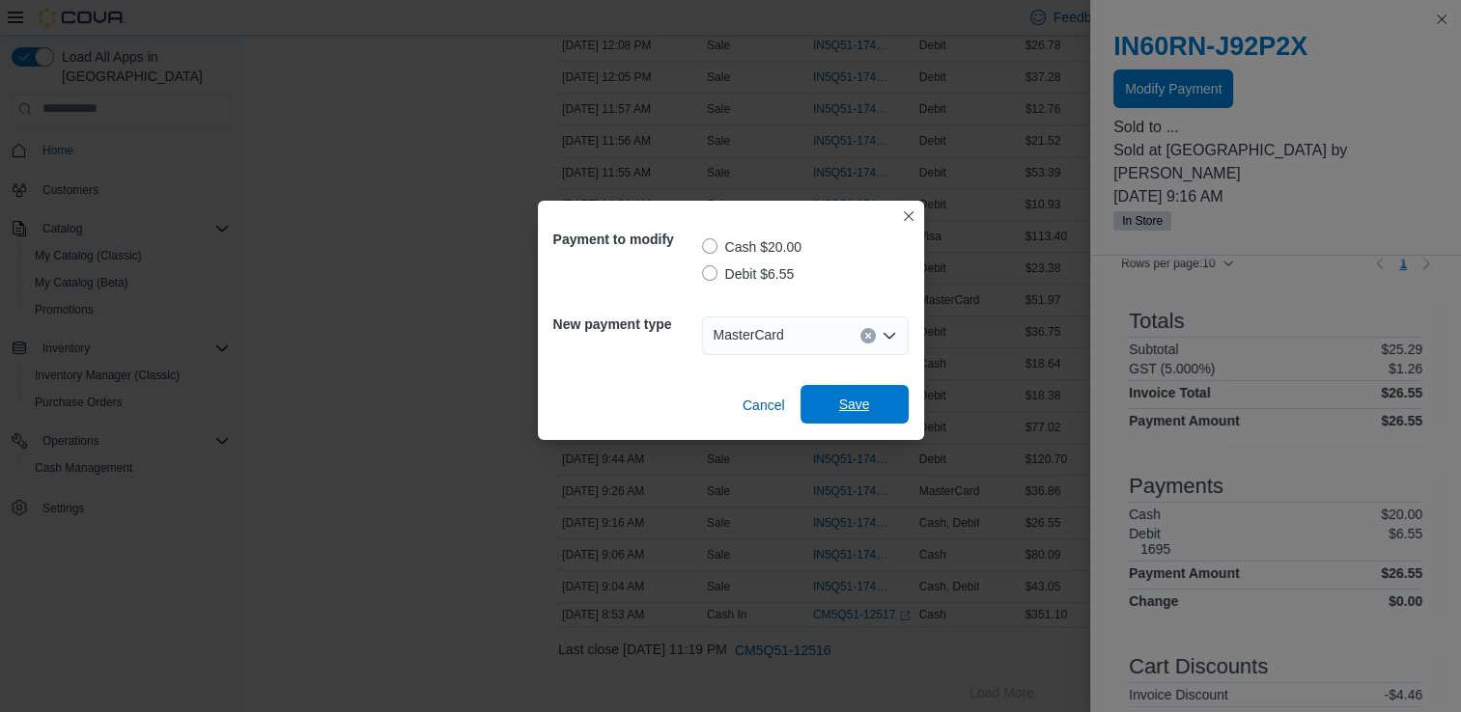
click at [858, 405] on span "Save" at bounding box center [854, 404] width 31 height 19
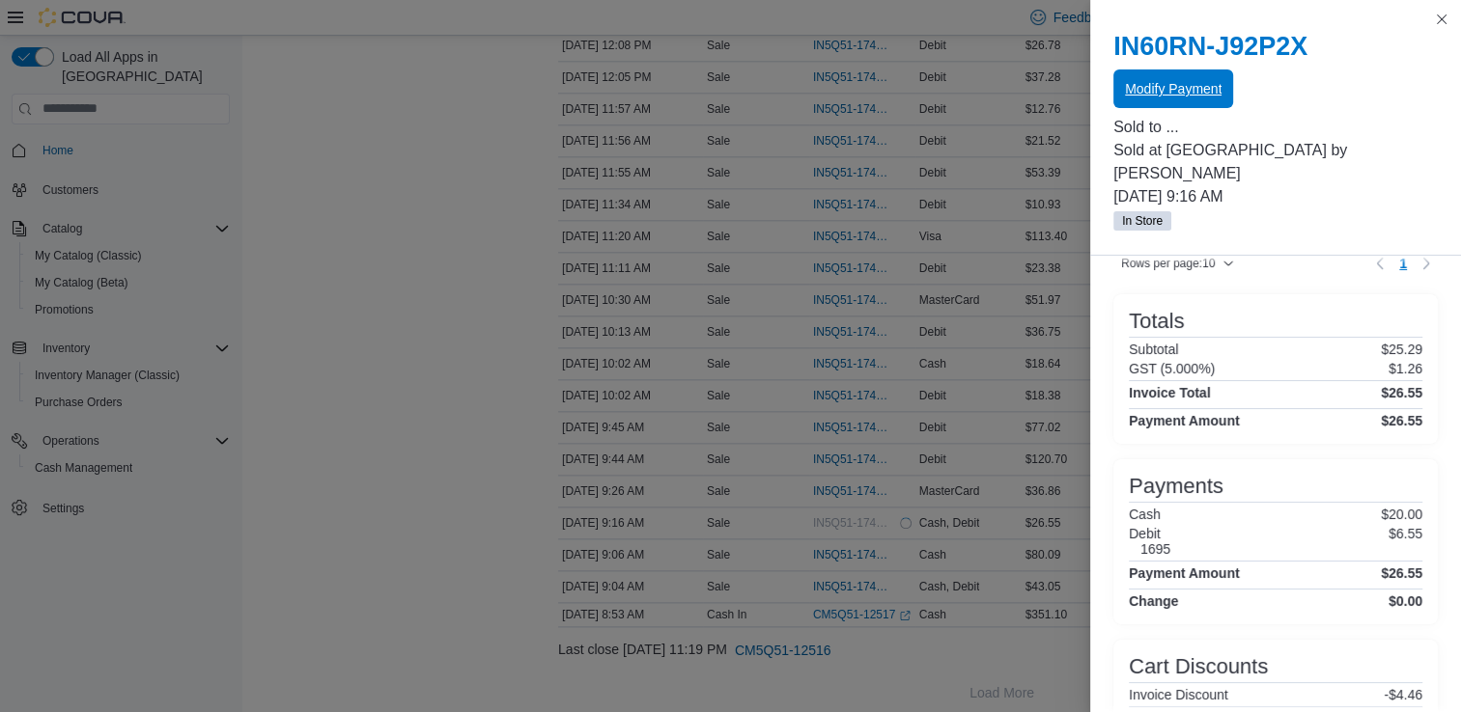
scroll to position [0, 0]
click at [1438, 24] on button "Close this dialog" at bounding box center [1441, 18] width 23 height 23
